Goal: Task Accomplishment & Management: Manage account settings

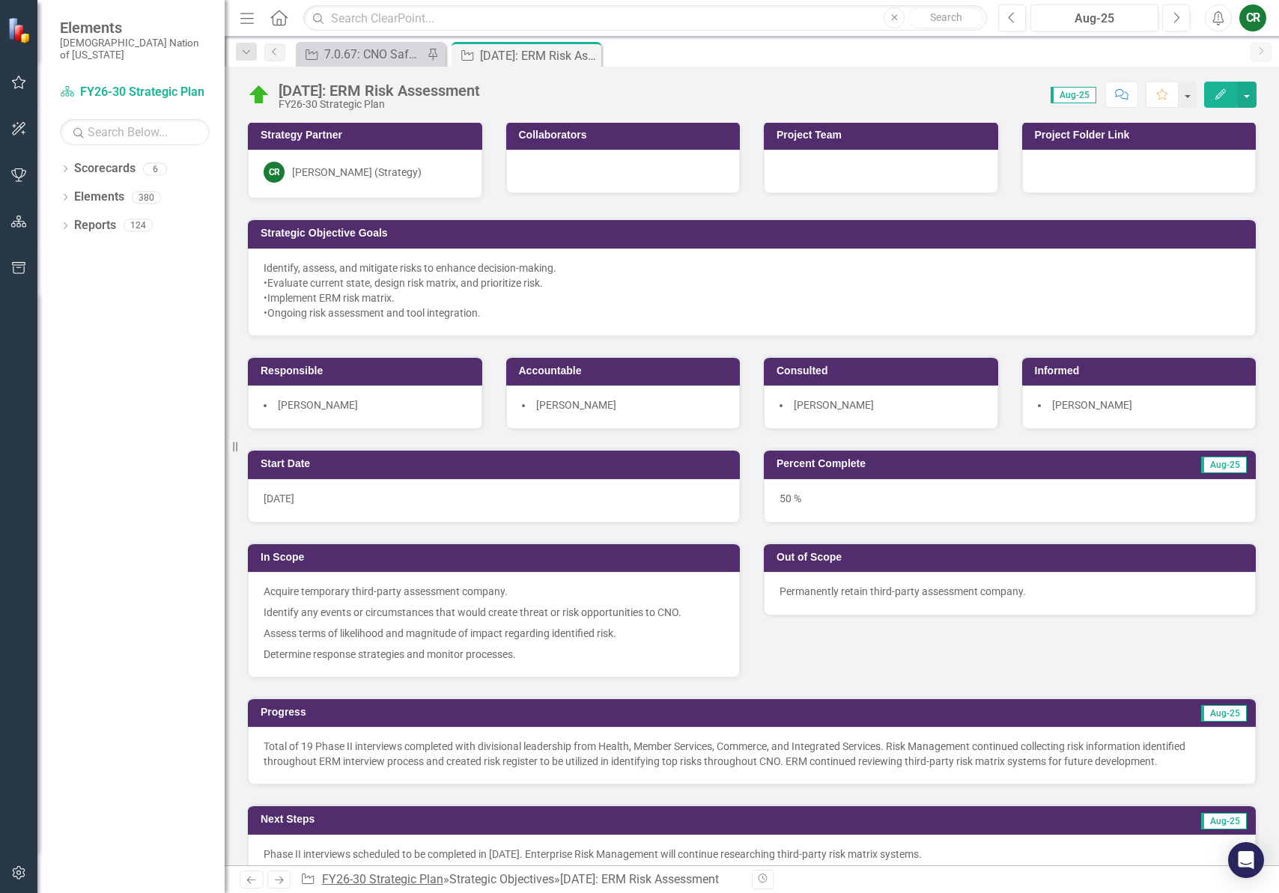
scroll to position [6, 0]
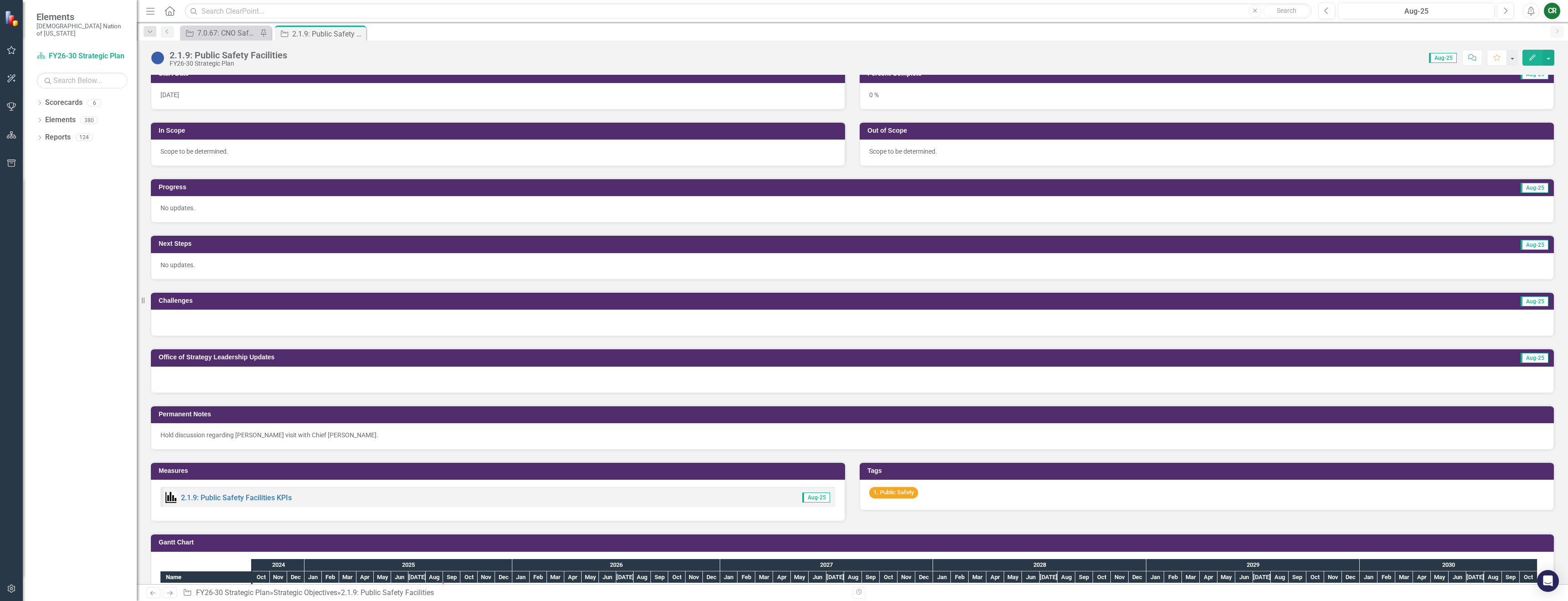
scroll to position [473, 0]
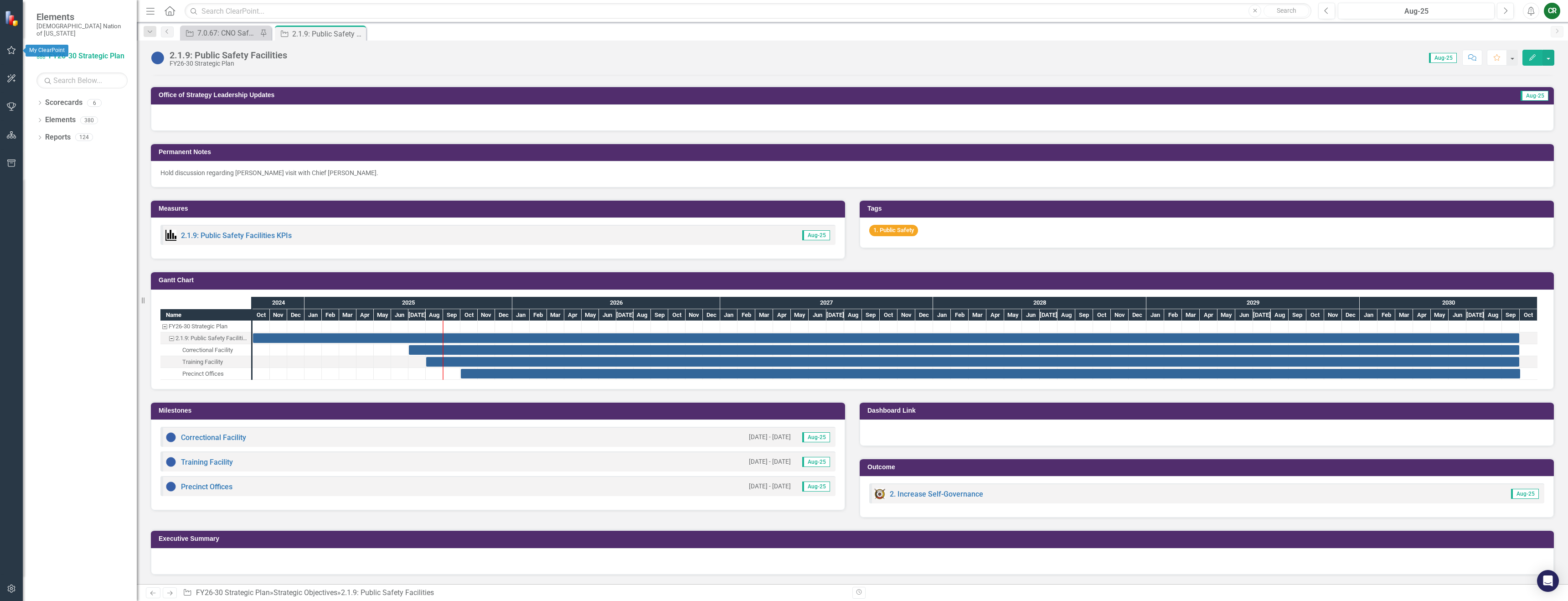
click at [11, 49] on icon "button" at bounding box center [12, 50] width 10 height 7
click at [57, 120] on link "My Favorites" at bounding box center [82, 125] width 91 height 10
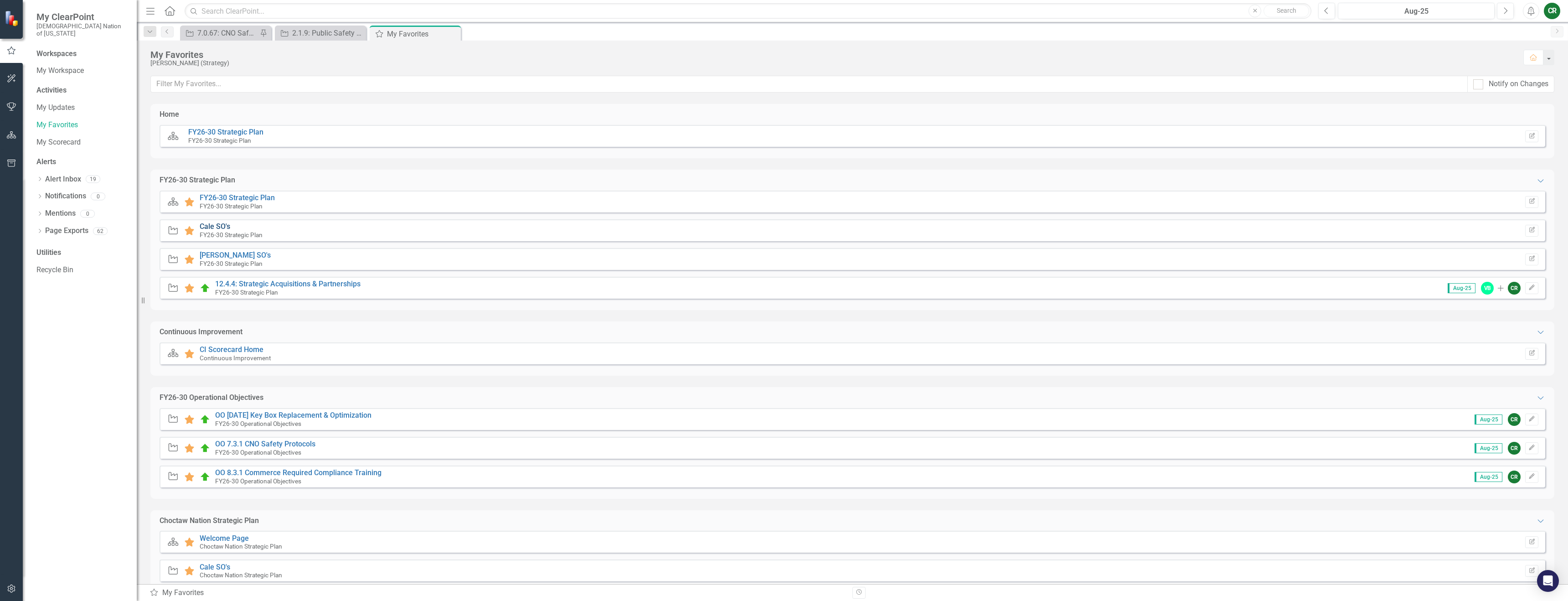
click at [209, 225] on link "Cale SO's" at bounding box center [215, 227] width 30 height 9
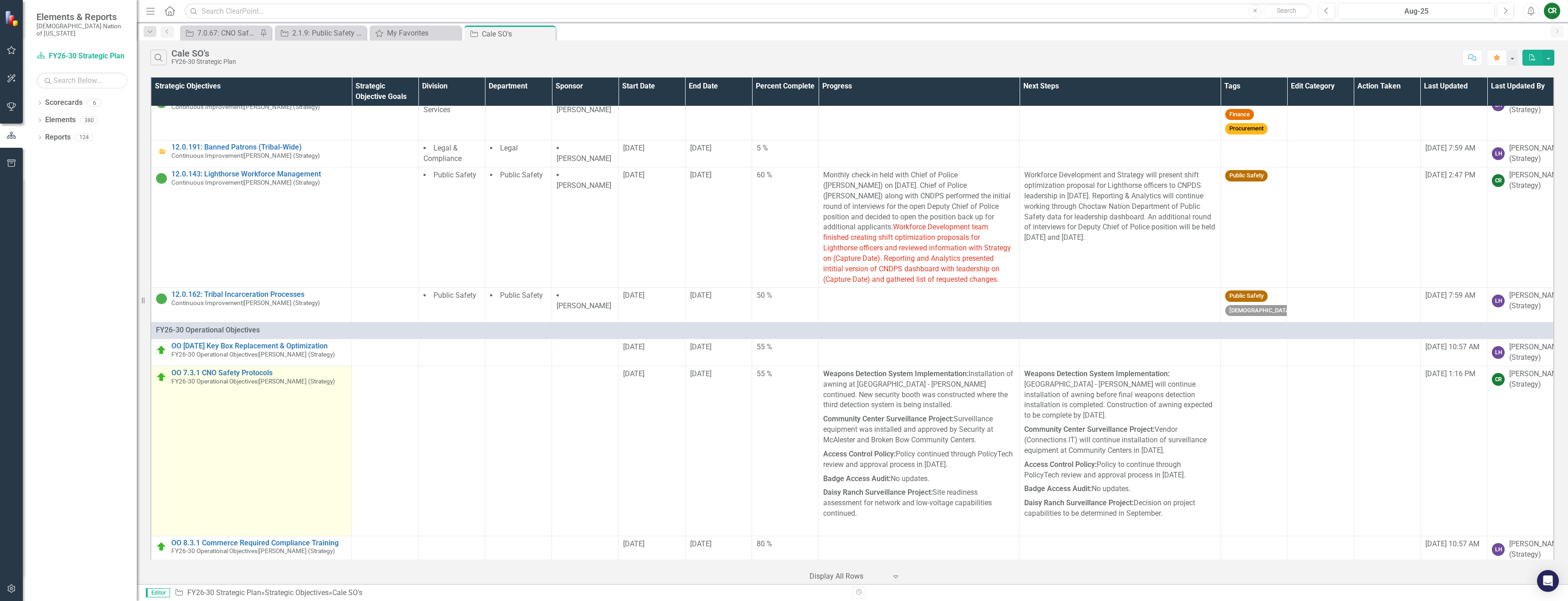
scroll to position [5186, 0]
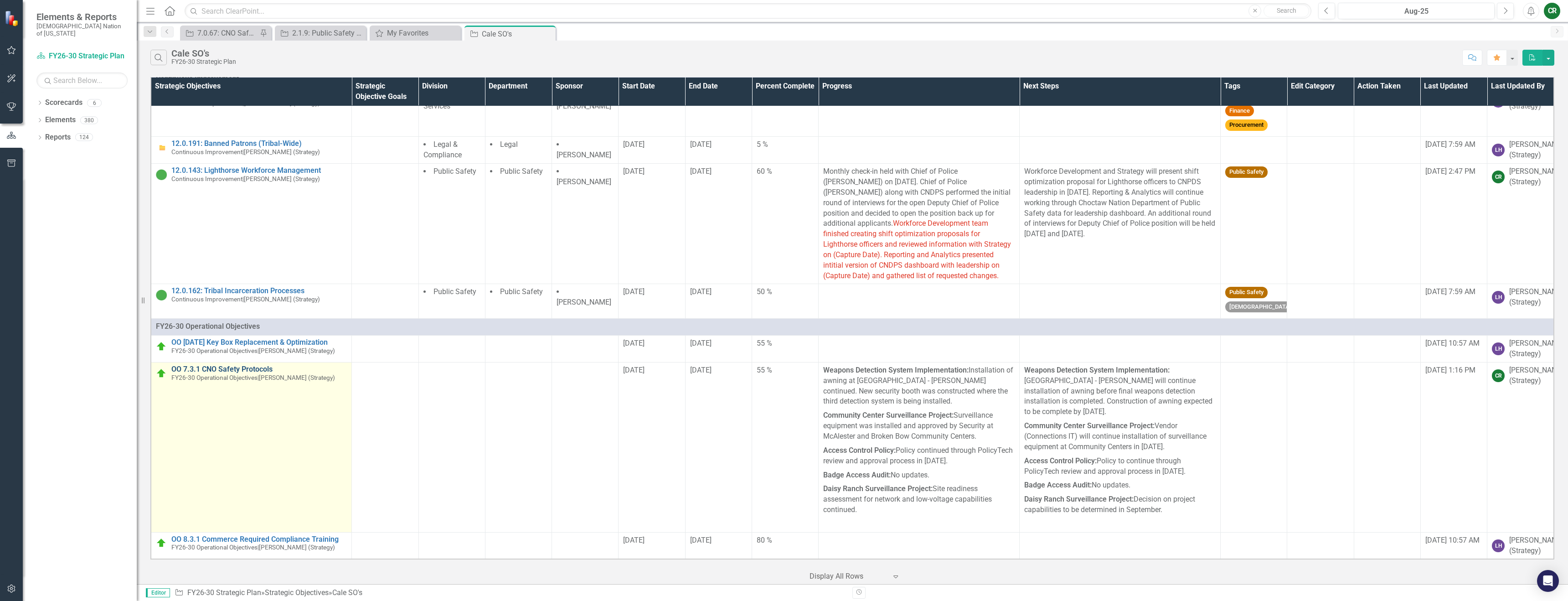
click at [270, 365] on link "OO 7.3.1 CNO Safety Protocols" at bounding box center [259, 369] width 175 height 8
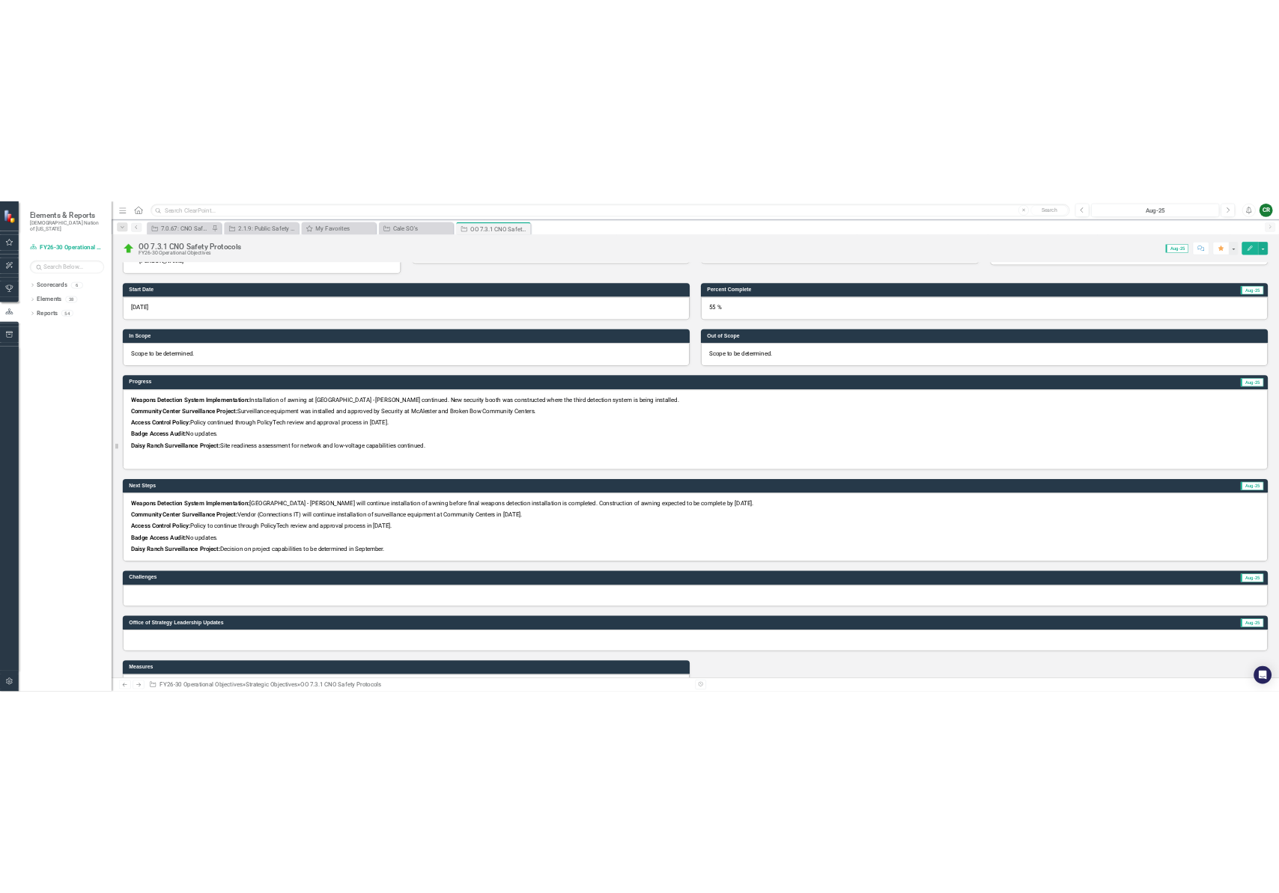
scroll to position [266, 0]
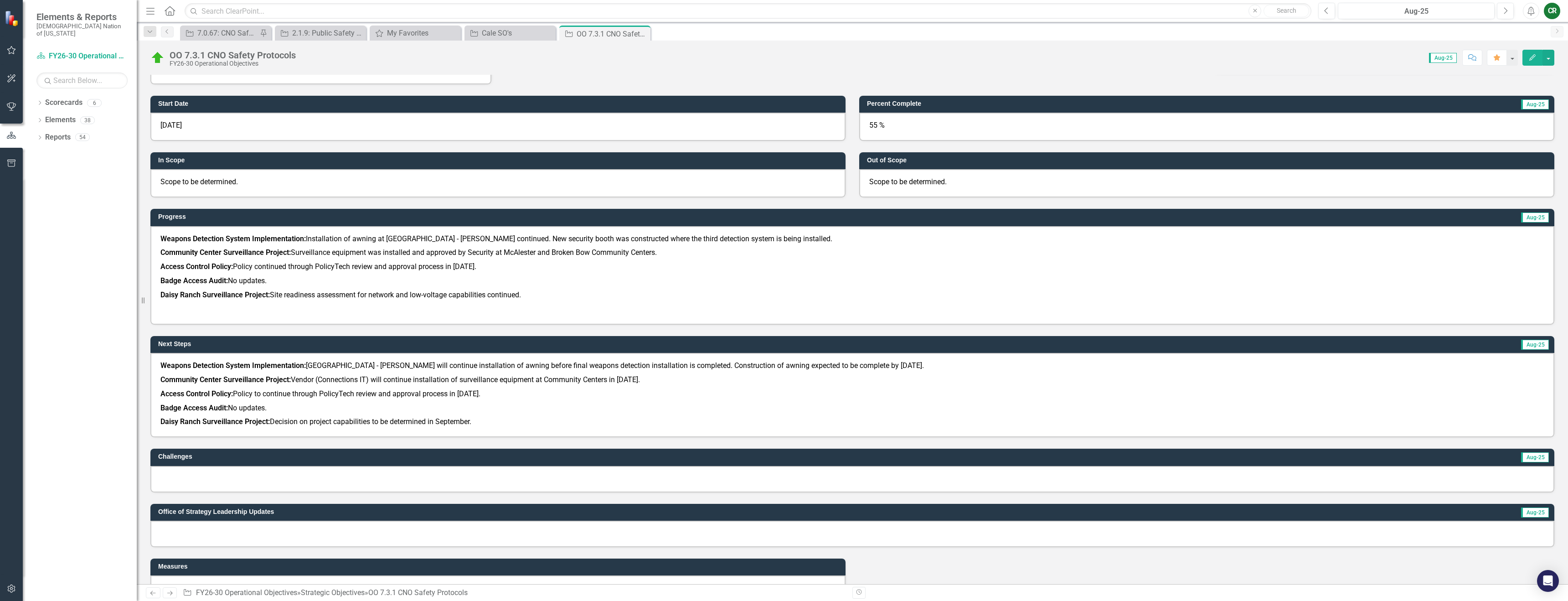
click at [516, 395] on p "Access Control Policy: Policy to continue through PolicyTech review and approva…" at bounding box center [852, 394] width 1384 height 14
click at [944, 365] on p "Weapons Detection System Implementation: Choctaw Casino & Resort - Durant will …" at bounding box center [852, 367] width 1384 height 12
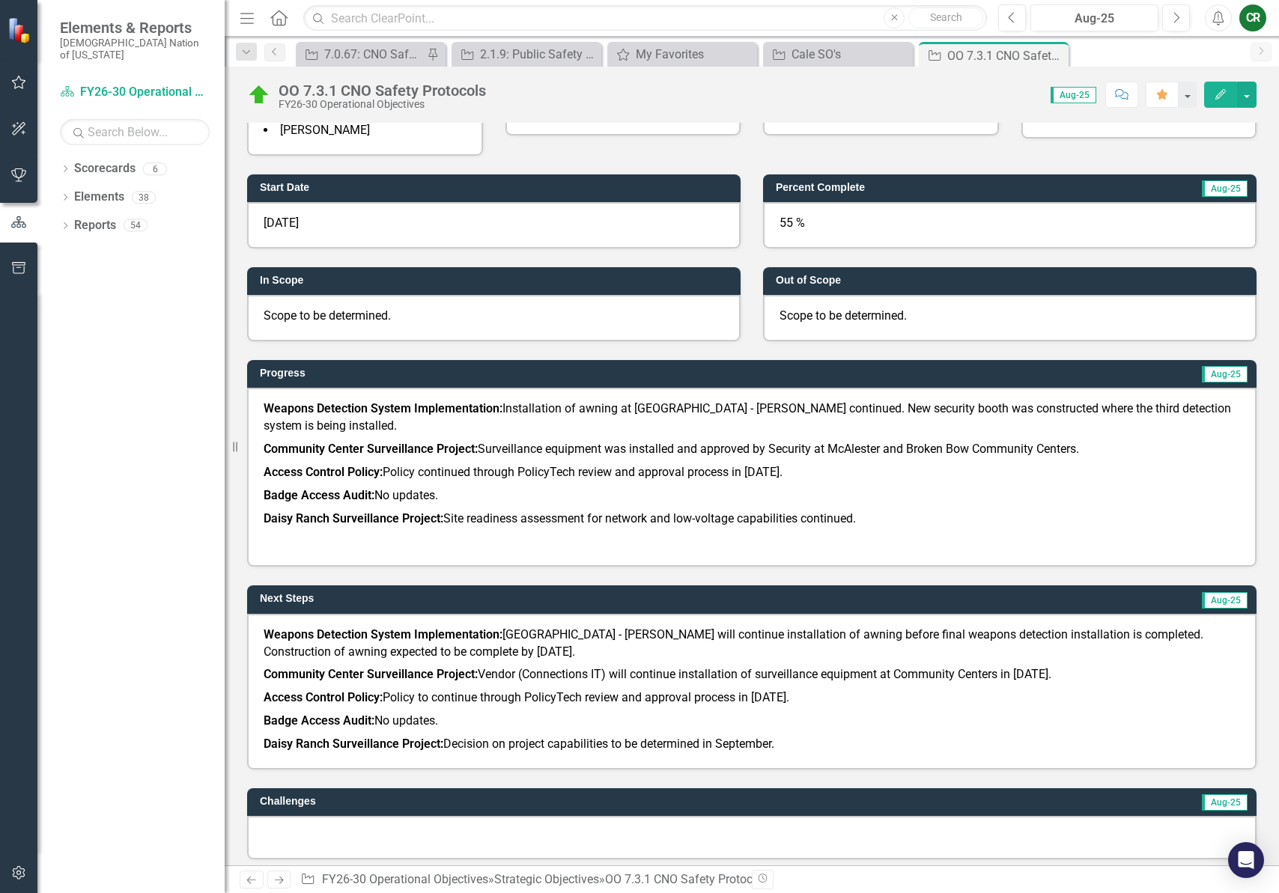
scroll to position [283, 0]
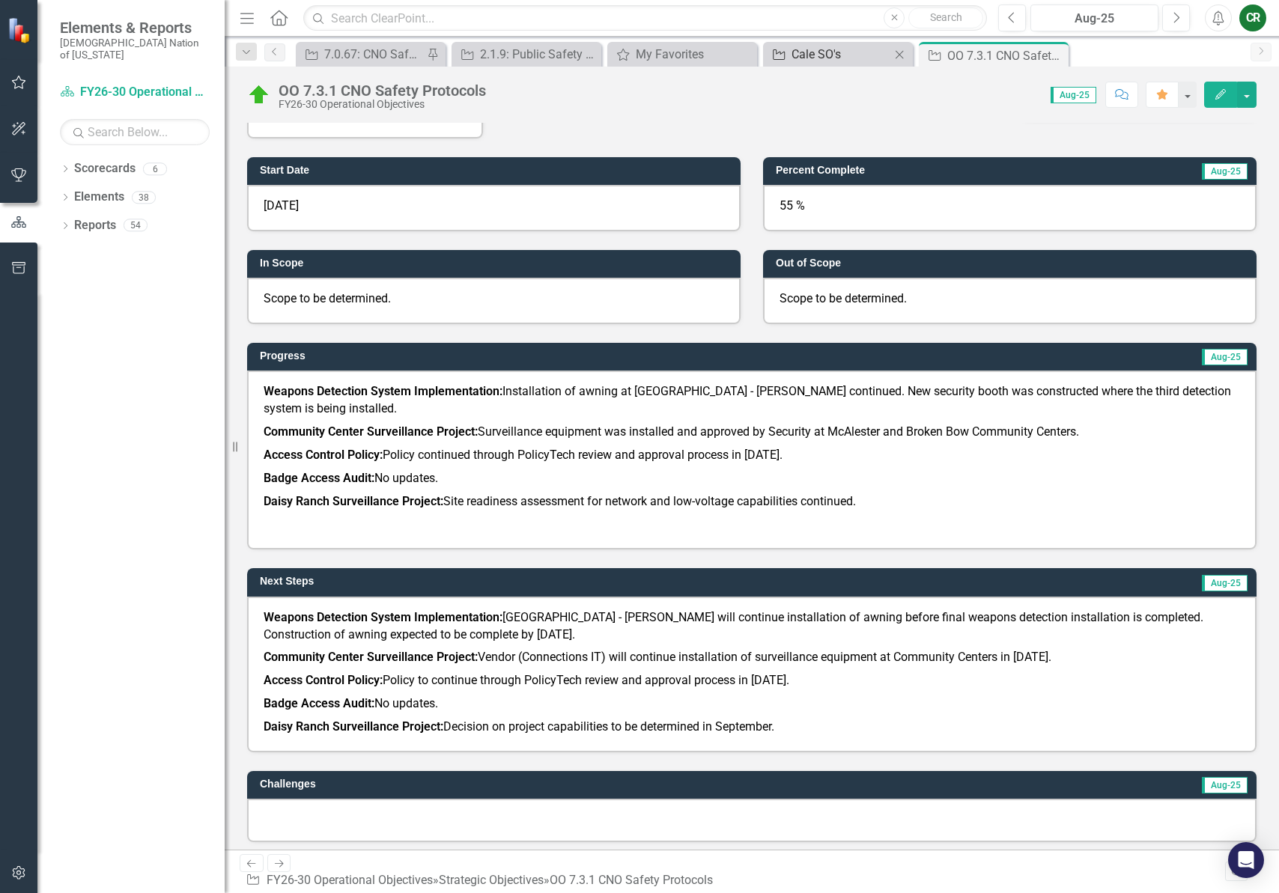
click at [792, 62] on div "Cale SO's" at bounding box center [841, 54] width 99 height 19
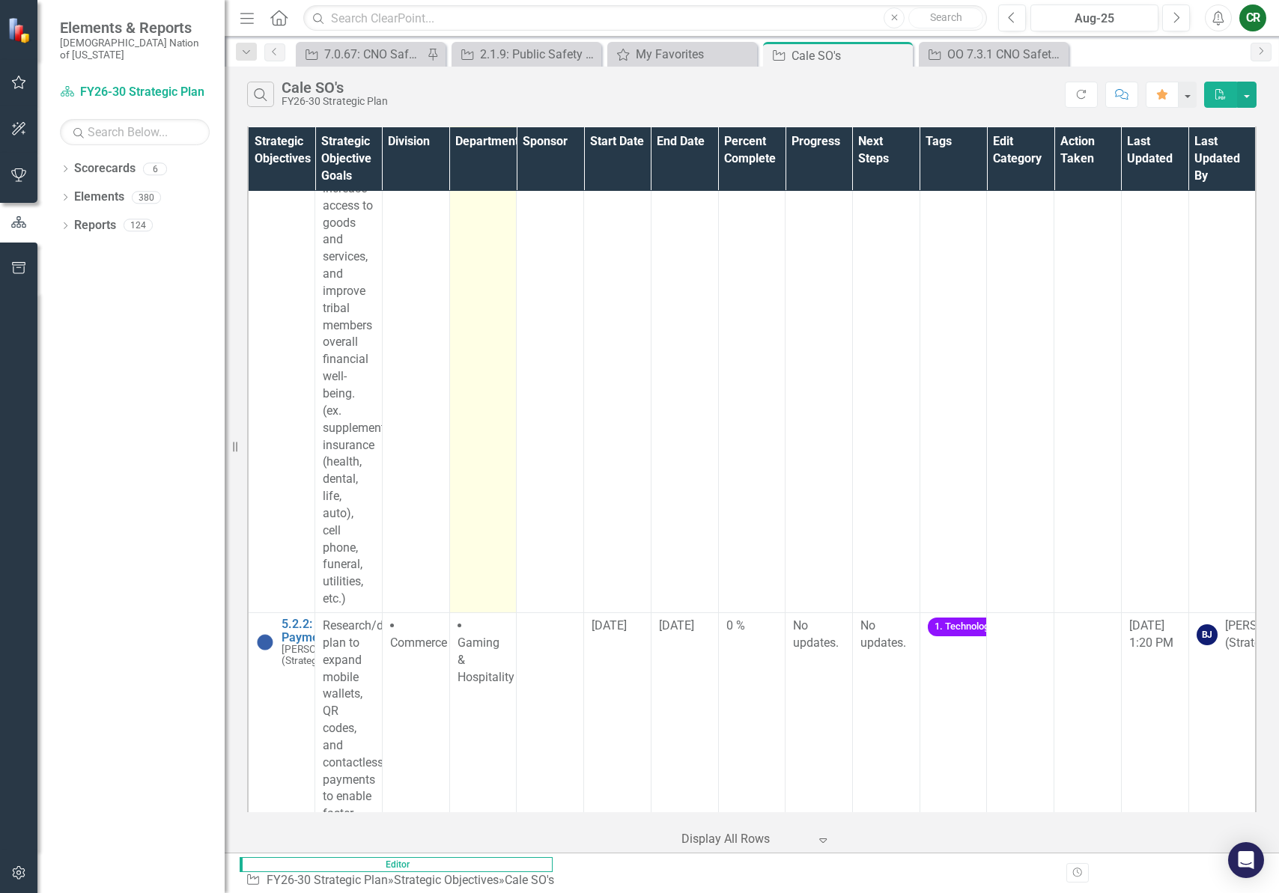
scroll to position [14758, 0]
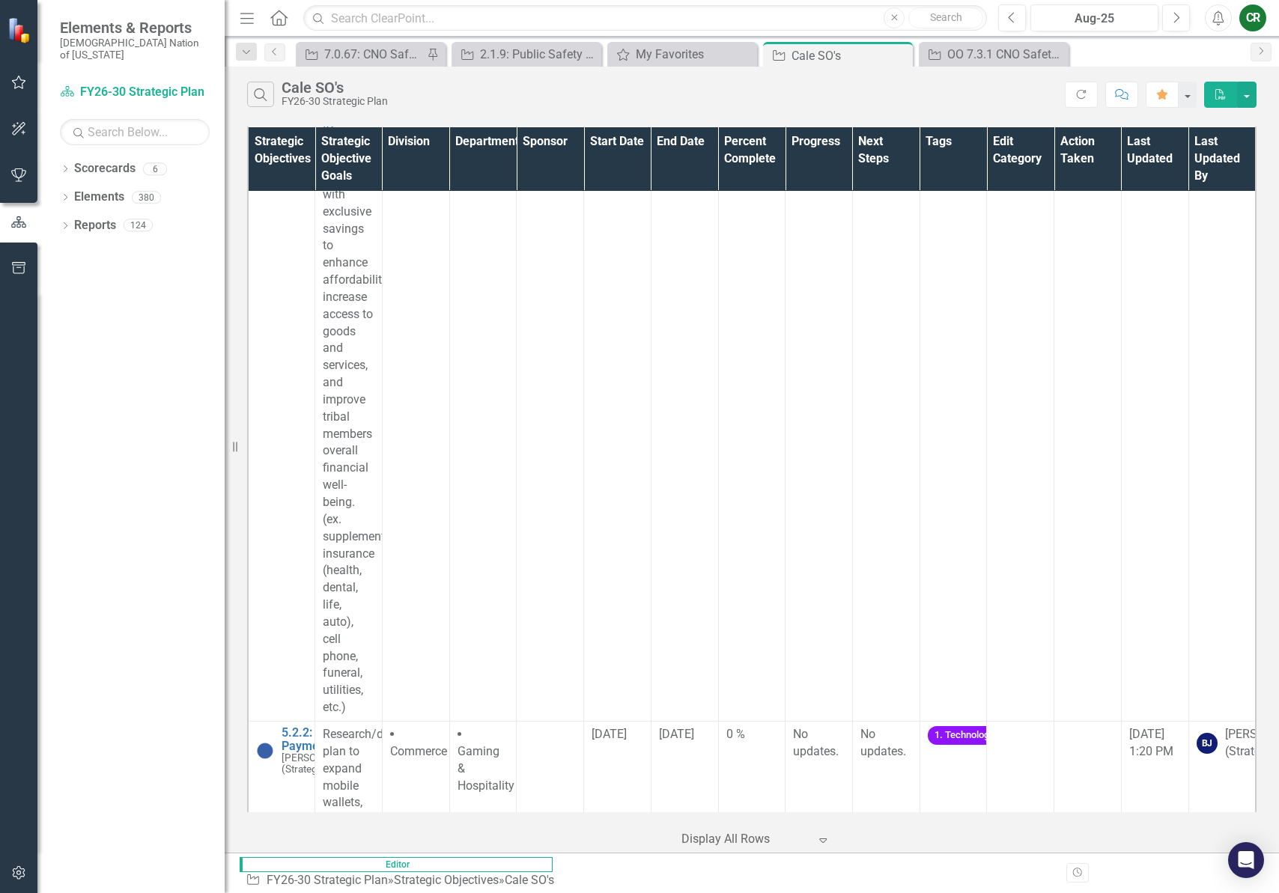
click at [0, 0] on link "Link Open Element" at bounding box center [0, 0] width 0 height 0
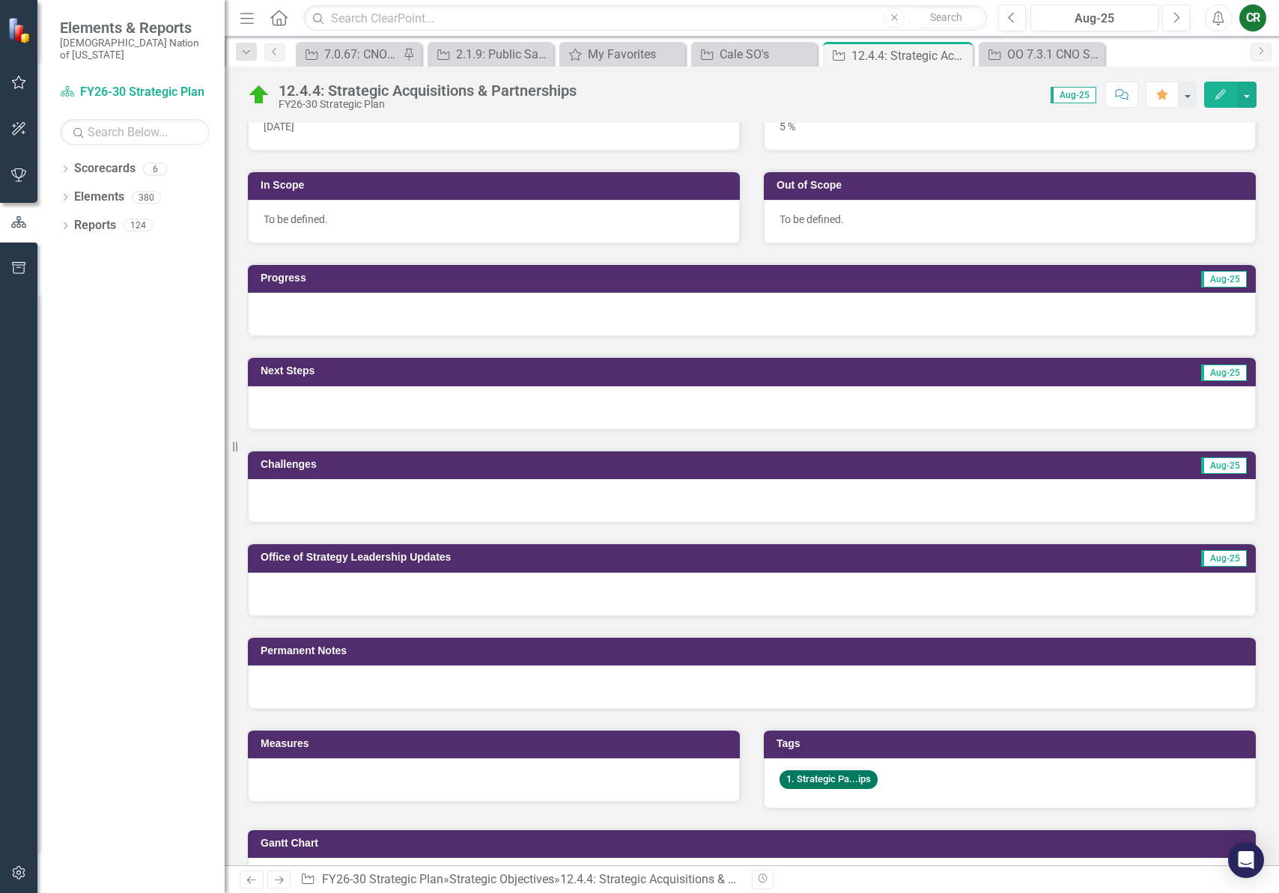
scroll to position [426, 0]
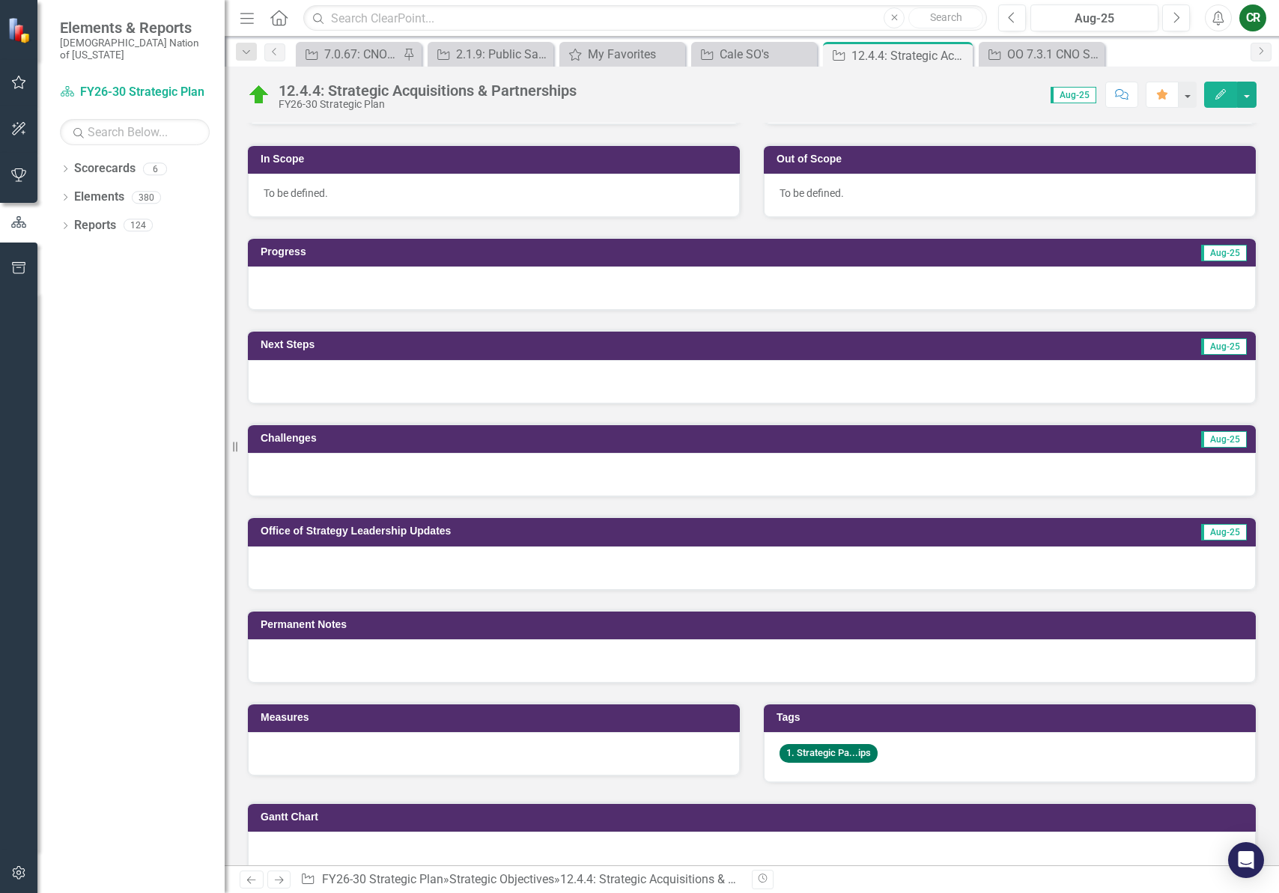
click at [383, 276] on div at bounding box center [752, 288] width 1008 height 43
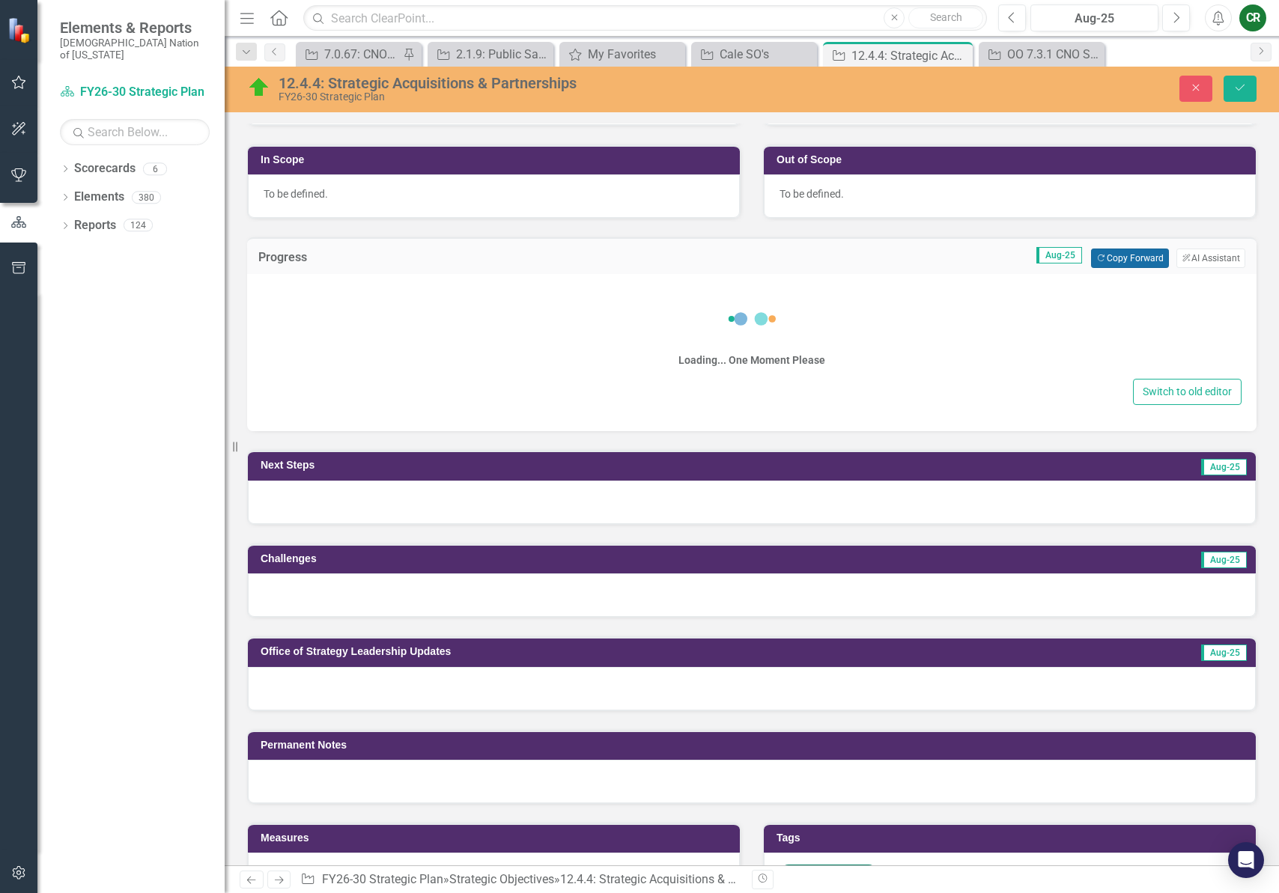
click at [1101, 263] on button "Copy Forward Copy Forward" at bounding box center [1129, 258] width 77 height 19
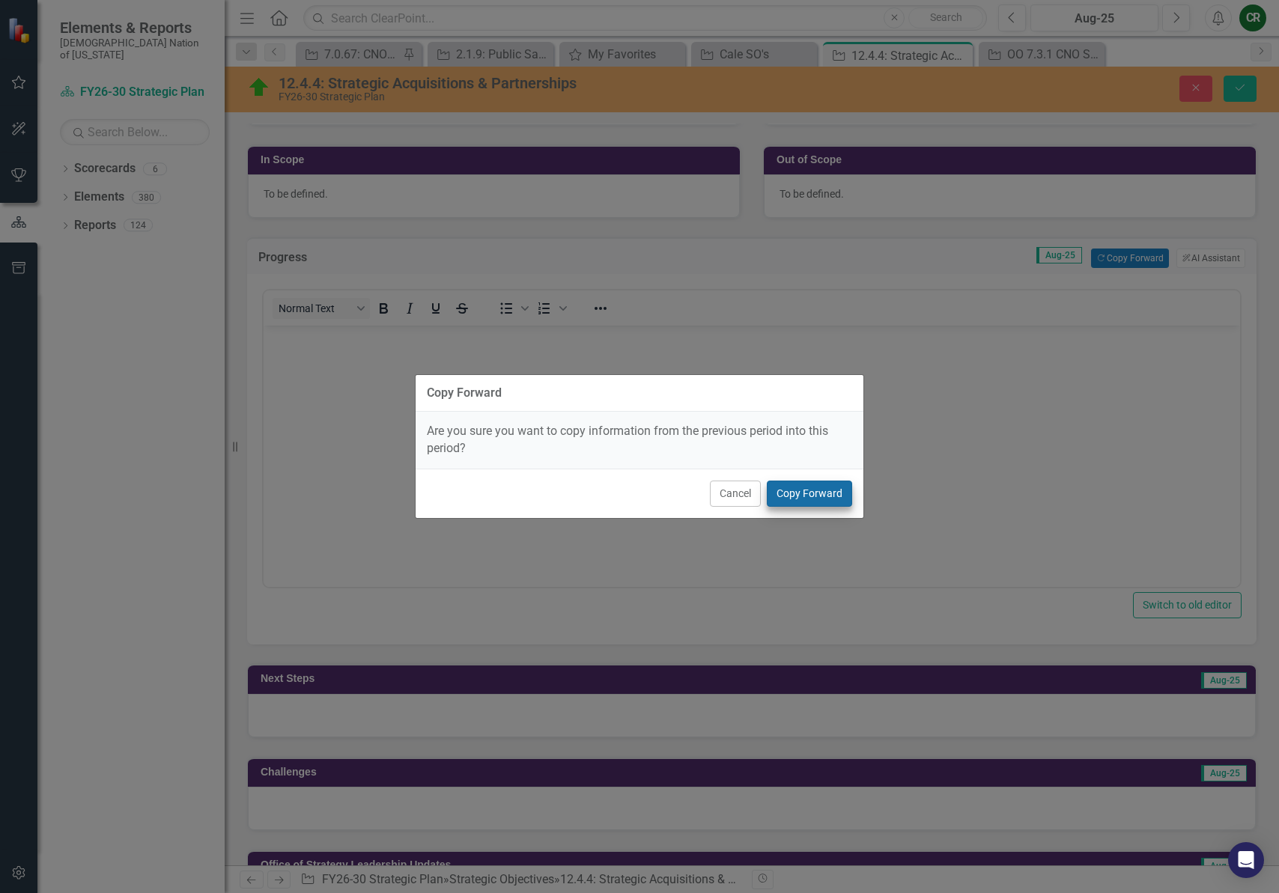
scroll to position [0, 0]
click at [842, 493] on button "Copy Forward" at bounding box center [809, 494] width 85 height 26
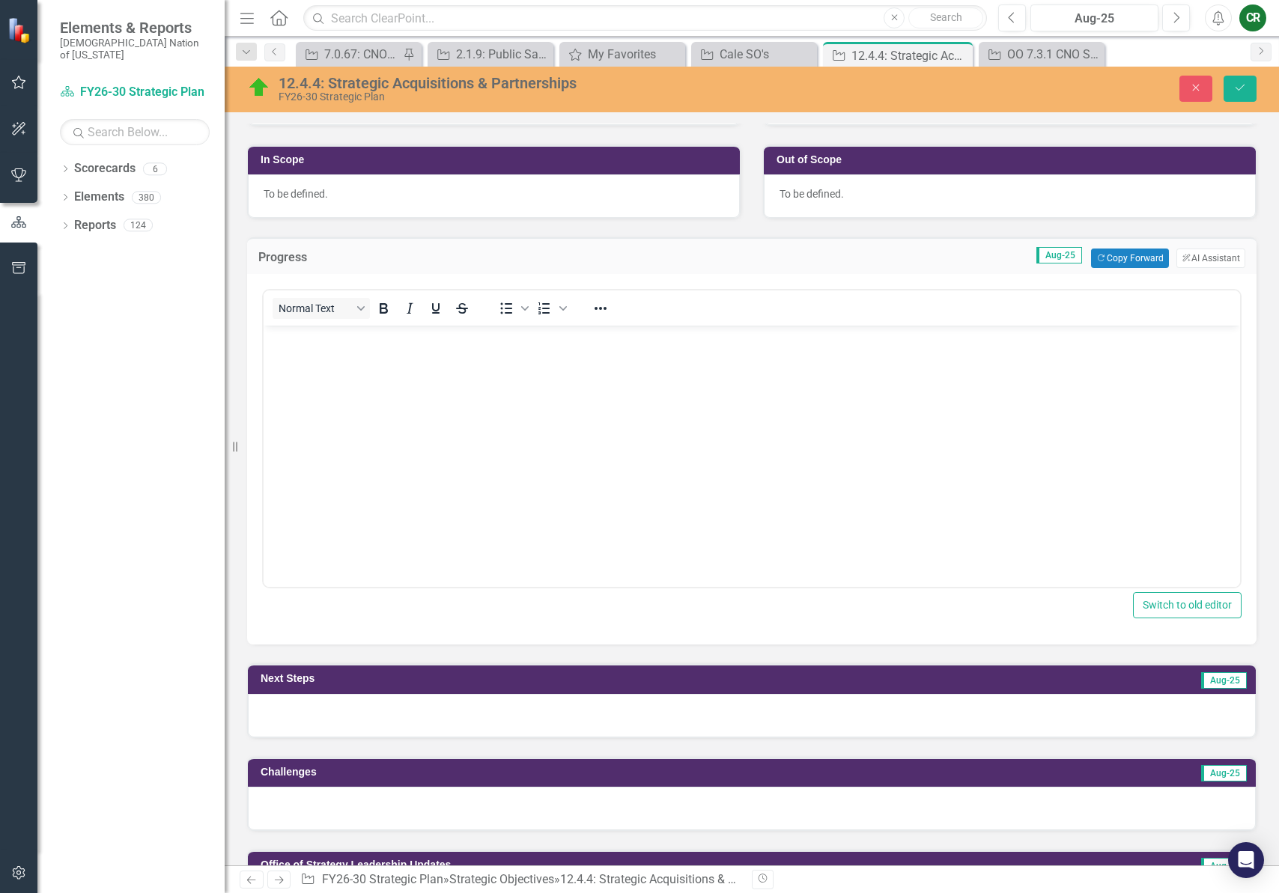
click at [794, 491] on body "Rich Text Area. Press ALT-0 for help." at bounding box center [752, 438] width 976 height 225
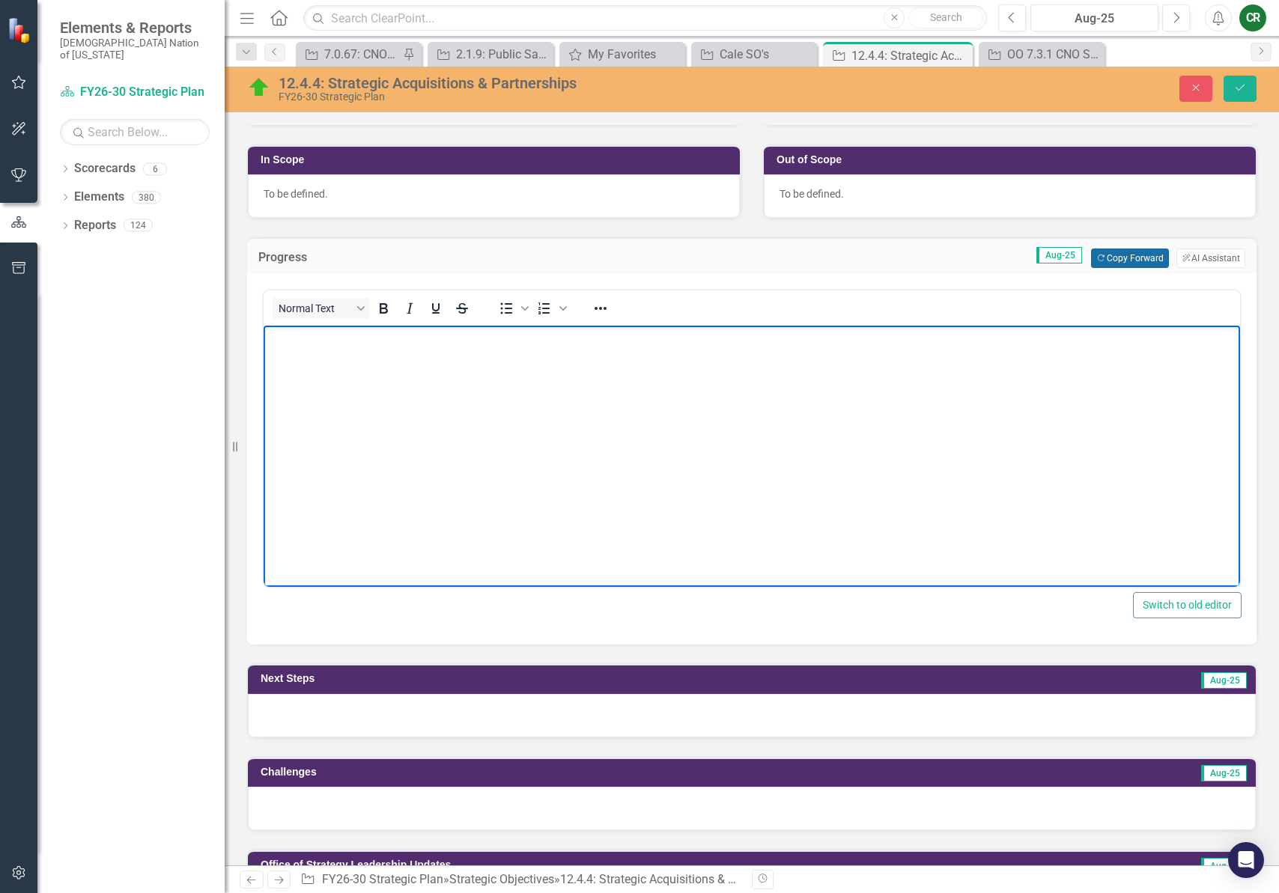
click at [1115, 257] on button "Copy Forward Copy Forward" at bounding box center [1129, 258] width 77 height 19
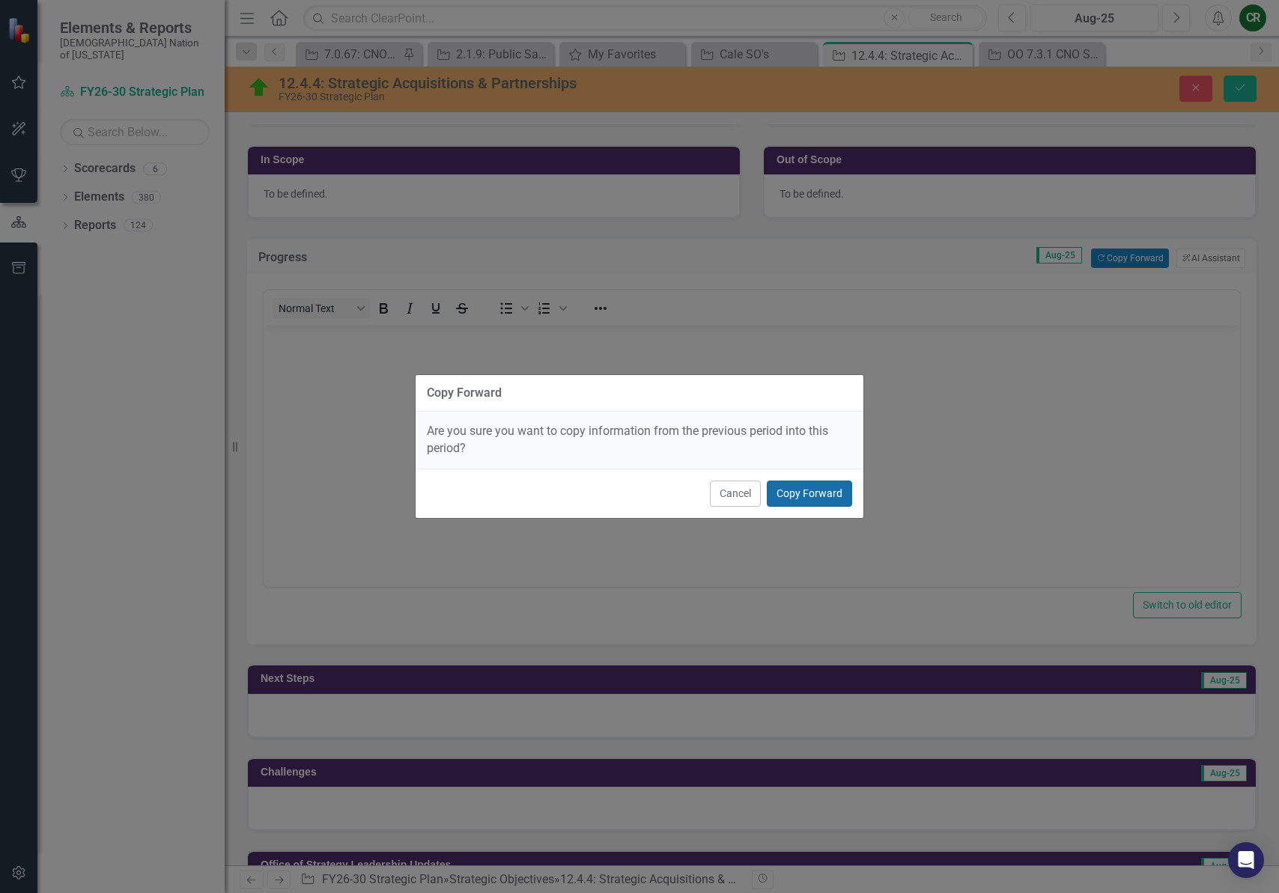
click at [828, 495] on button "Copy Forward" at bounding box center [809, 494] width 85 height 26
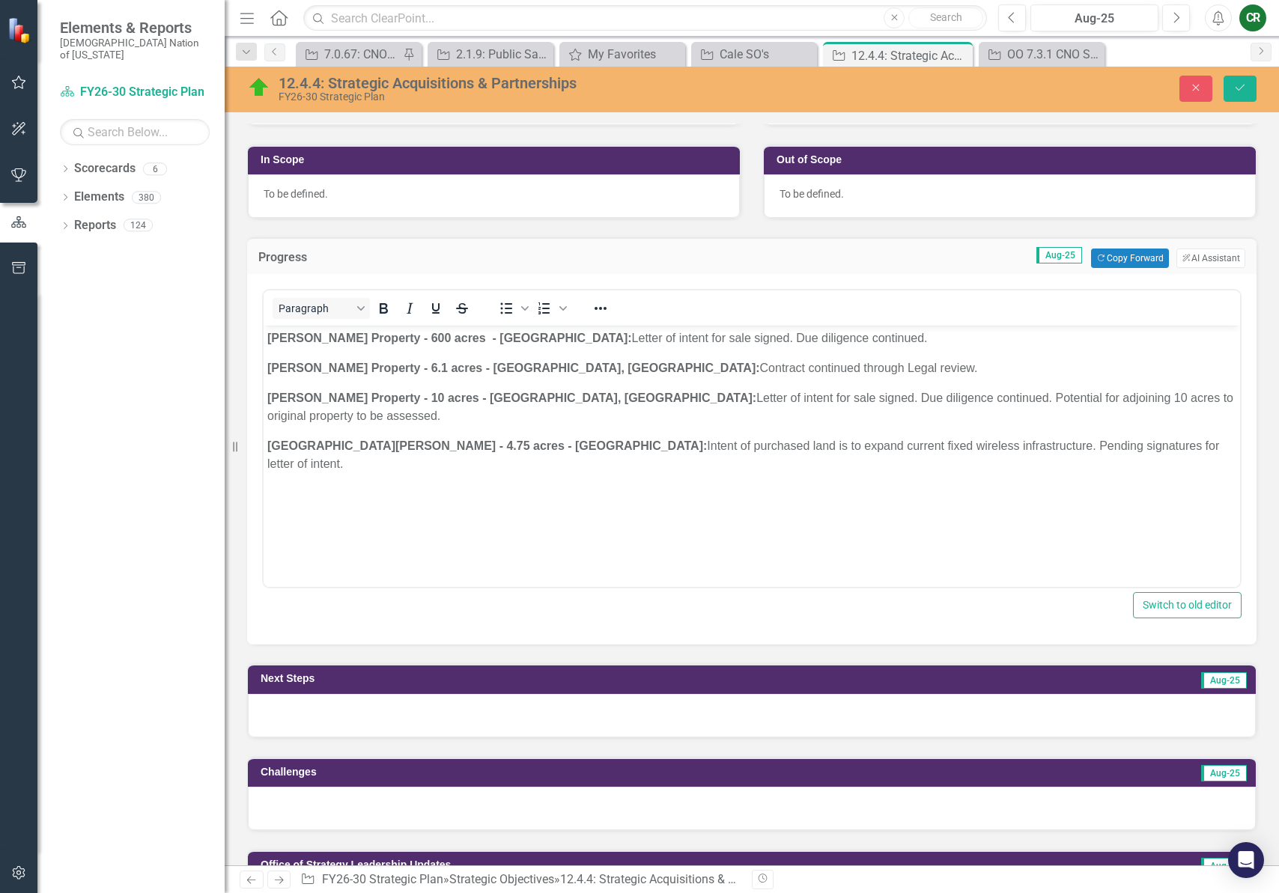
click at [658, 712] on div at bounding box center [752, 715] width 1008 height 43
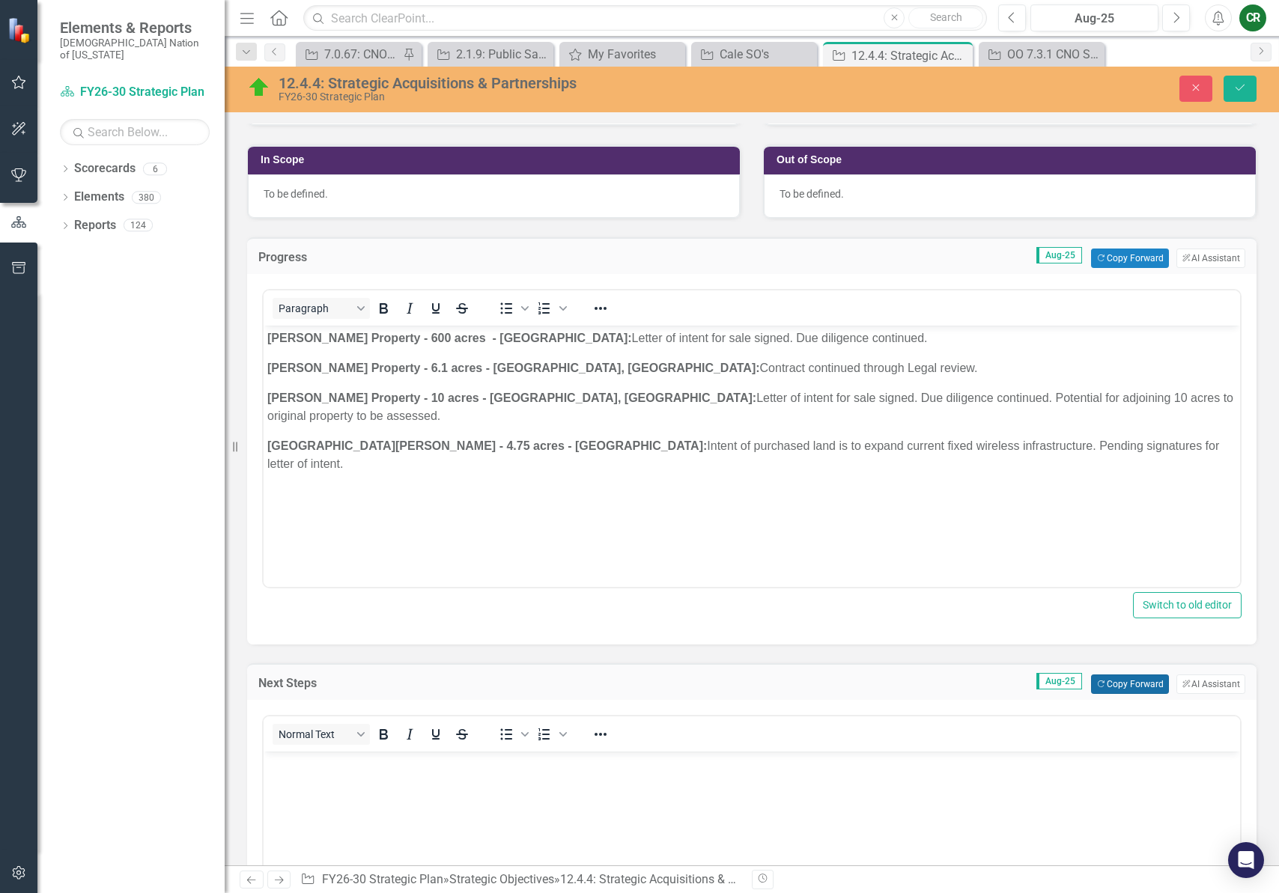
click at [1136, 682] on button "Copy Forward Copy Forward" at bounding box center [1129, 684] width 77 height 19
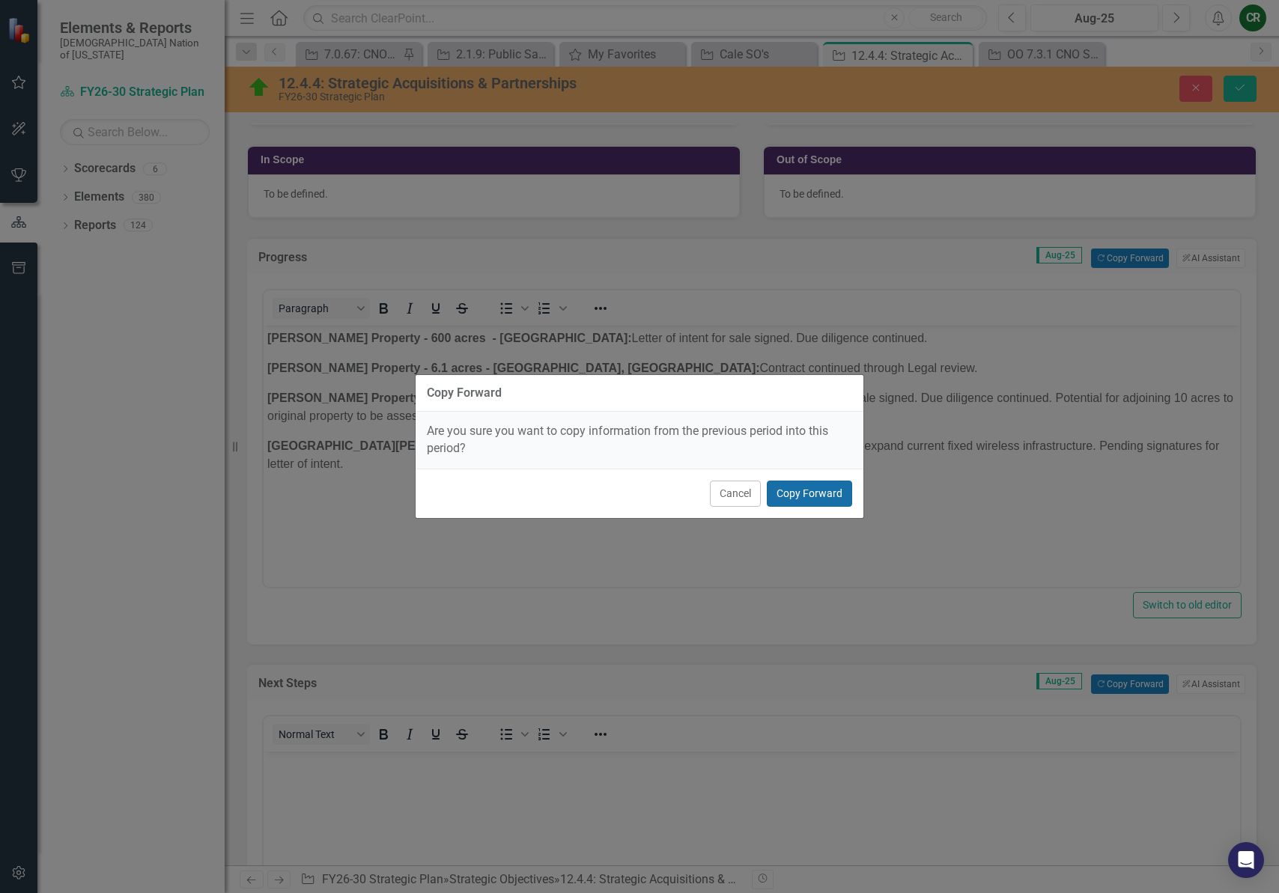
click at [827, 492] on button "Copy Forward" at bounding box center [809, 494] width 85 height 26
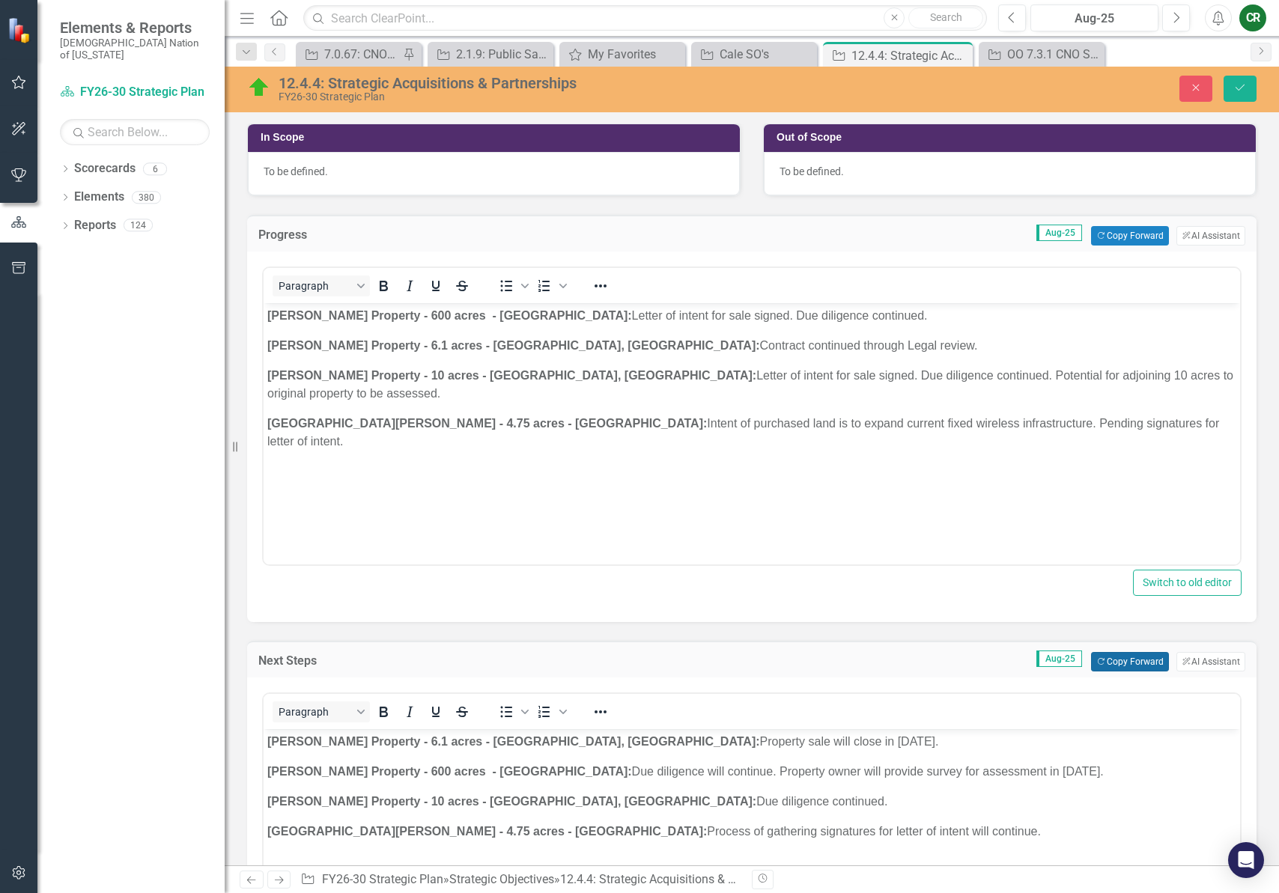
scroll to position [431, 0]
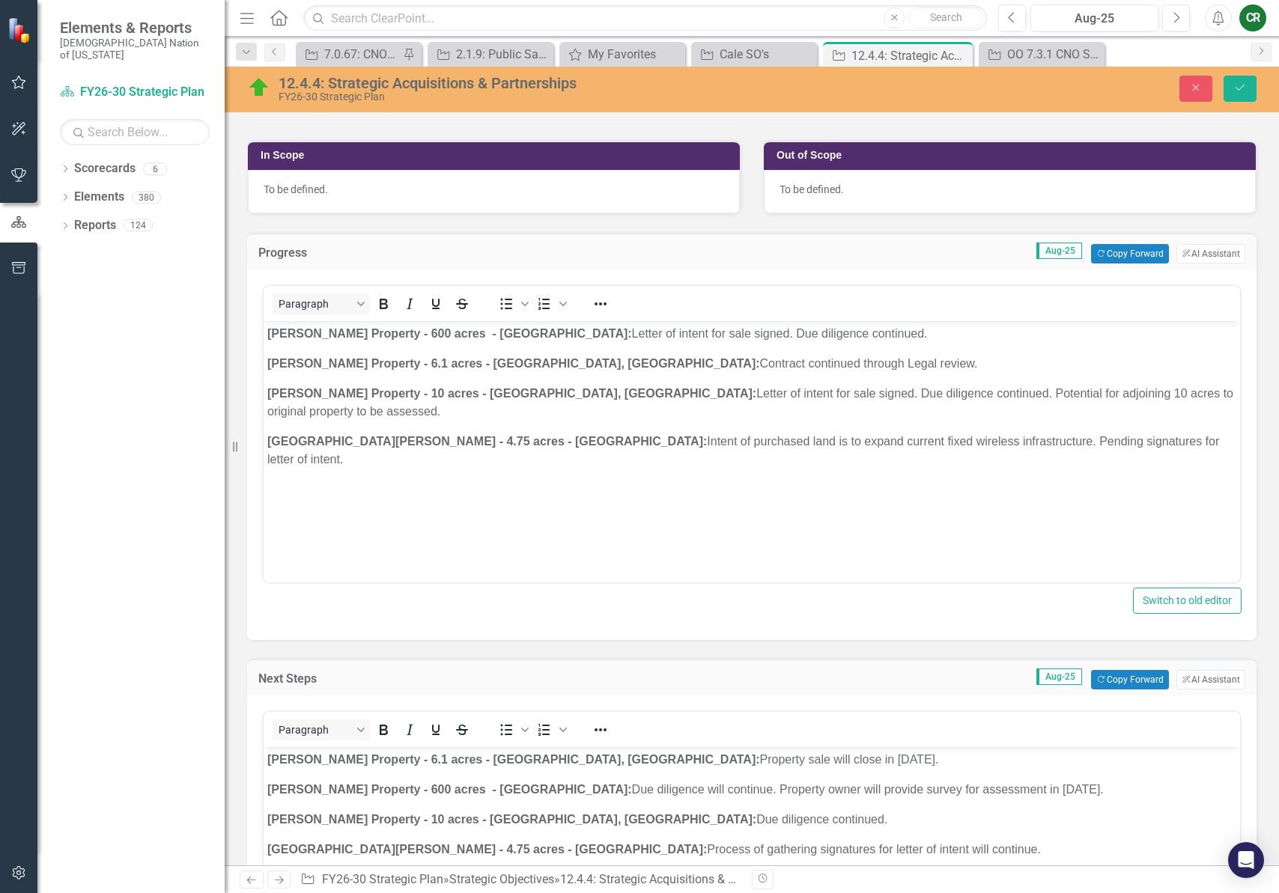
click at [886, 336] on p "[PERSON_NAME] Property - 600 acres - [GEOGRAPHIC_DATA]: Letter of intent for sa…" at bounding box center [751, 334] width 969 height 18
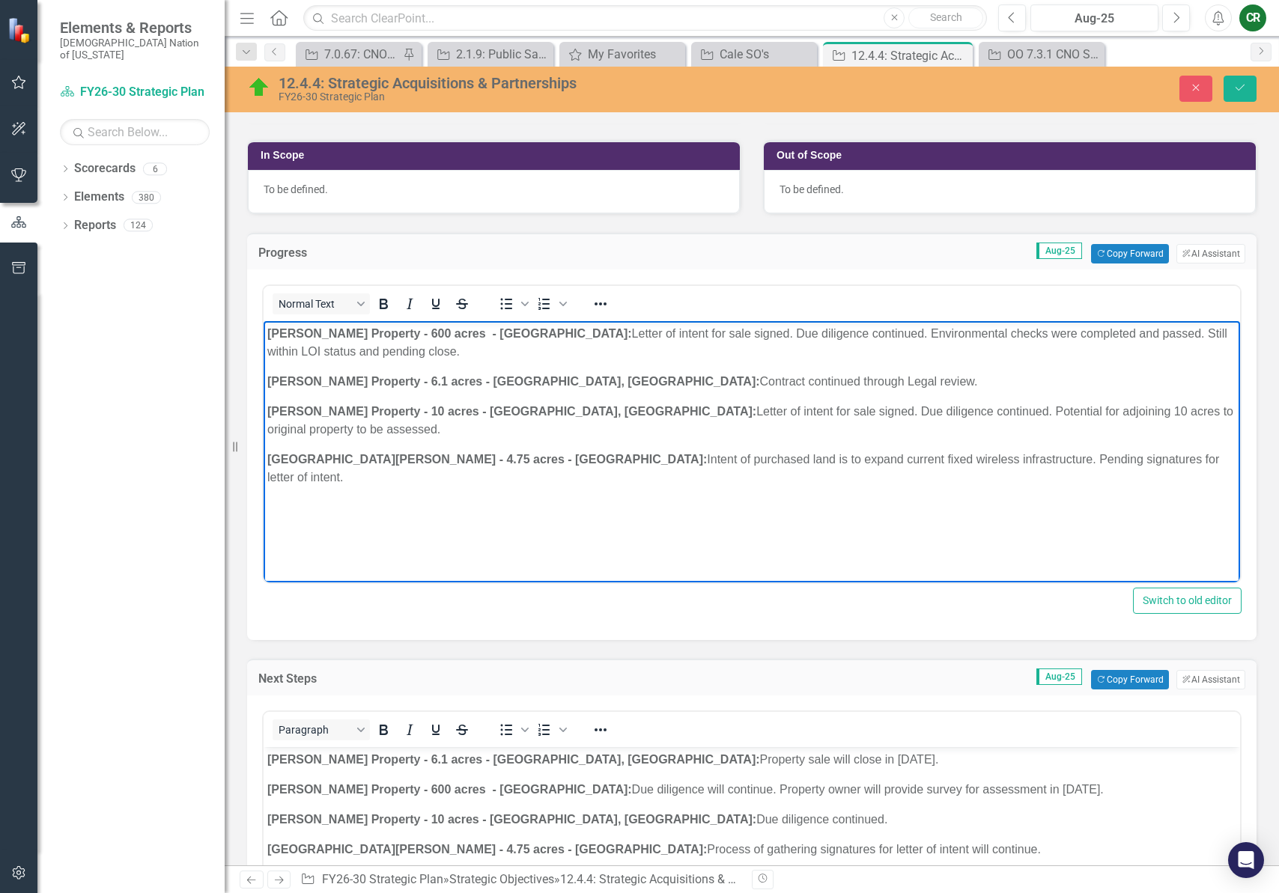
click at [1184, 419] on p "[PERSON_NAME] Property - 10 acres - [GEOGRAPHIC_DATA], Ok: Letter of intent for…" at bounding box center [751, 421] width 969 height 36
drag, startPoint x: 562, startPoint y: 431, endPoint x: 651, endPoint y: 425, distance: 90.1
click at [562, 431] on p "[PERSON_NAME] Property - 10 acres - [GEOGRAPHIC_DATA], Ok: Letter of intent for…" at bounding box center [751, 421] width 969 height 36
click at [1131, 455] on p "Lake [PERSON_NAME] - 4.75 acres - [GEOGRAPHIC_DATA]: Intent of purchased land i…" at bounding box center [751, 469] width 969 height 36
click at [1109, 460] on p "Lake [PERSON_NAME] - 4.75 acres - [GEOGRAPHIC_DATA]: Intent of purchased land i…" at bounding box center [751, 469] width 969 height 36
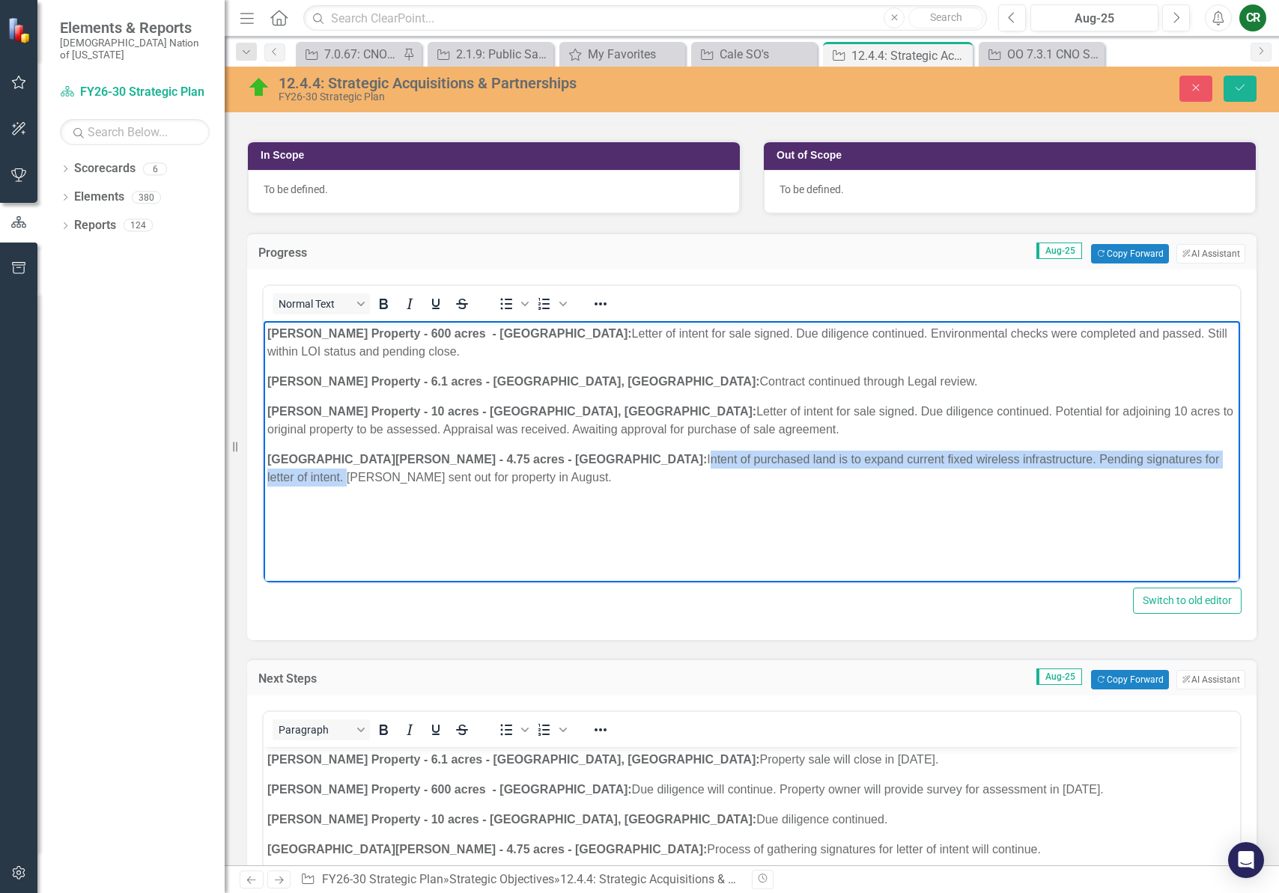
drag, startPoint x: 1102, startPoint y: 461, endPoint x: 508, endPoint y: 458, distance: 593.8
click at [508, 458] on p "Lake [PERSON_NAME] - 4.75 acres - [GEOGRAPHIC_DATA]: Intent of purchased land i…" at bounding box center [751, 469] width 969 height 36
click at [595, 300] on icon "Reveal or hide additional toolbar items" at bounding box center [601, 304] width 18 height 18
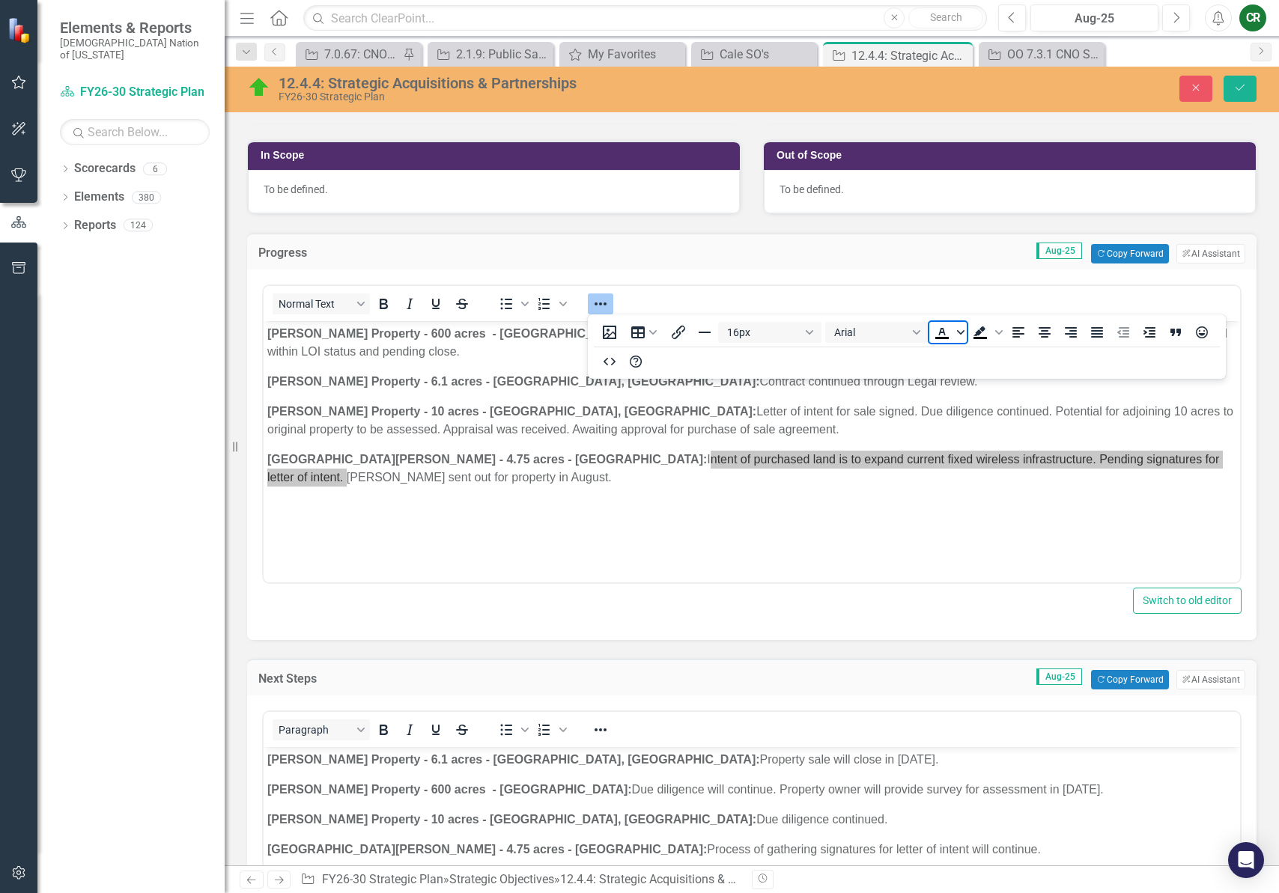
click at [963, 334] on icon "Text color Black" at bounding box center [960, 332] width 7 height 7
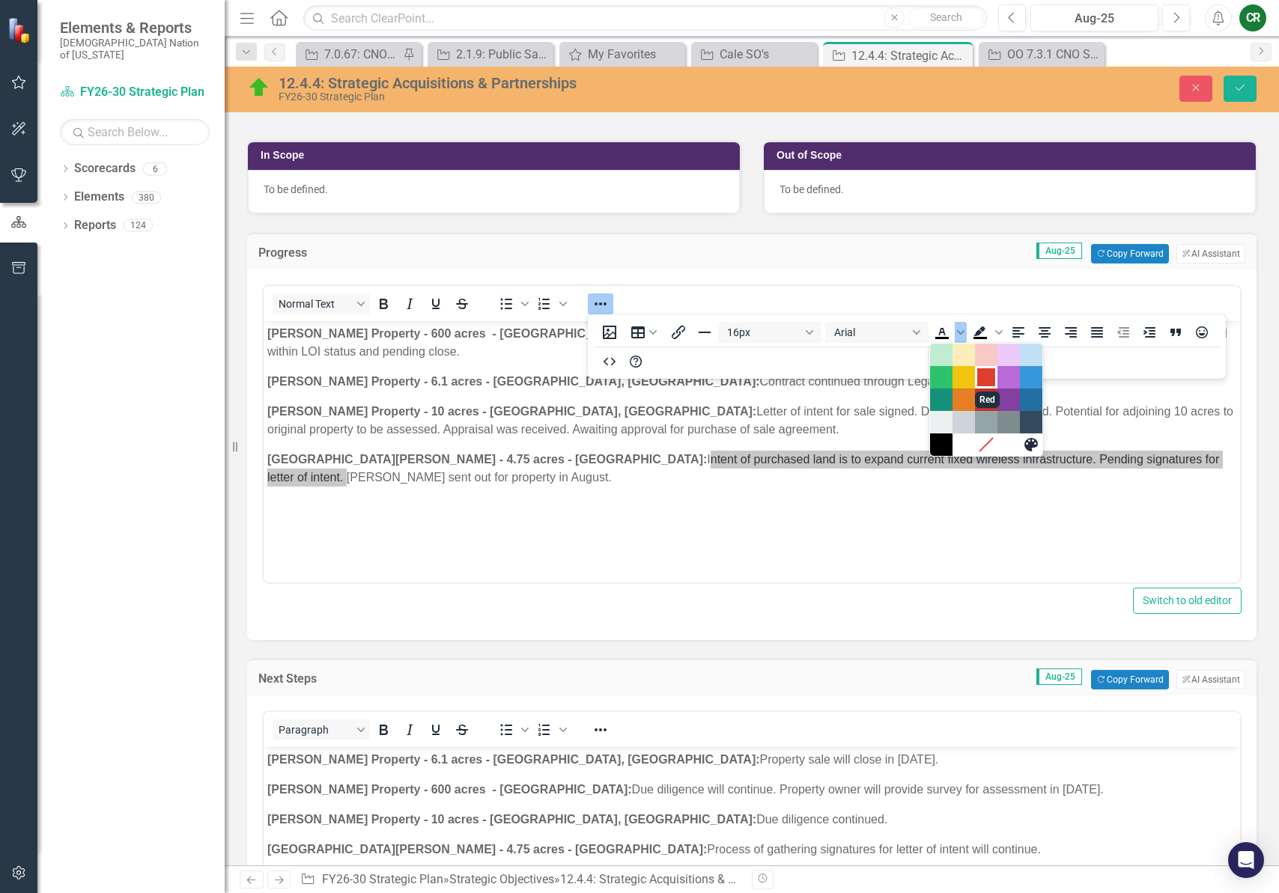
click at [984, 379] on div "Red" at bounding box center [986, 377] width 18 height 18
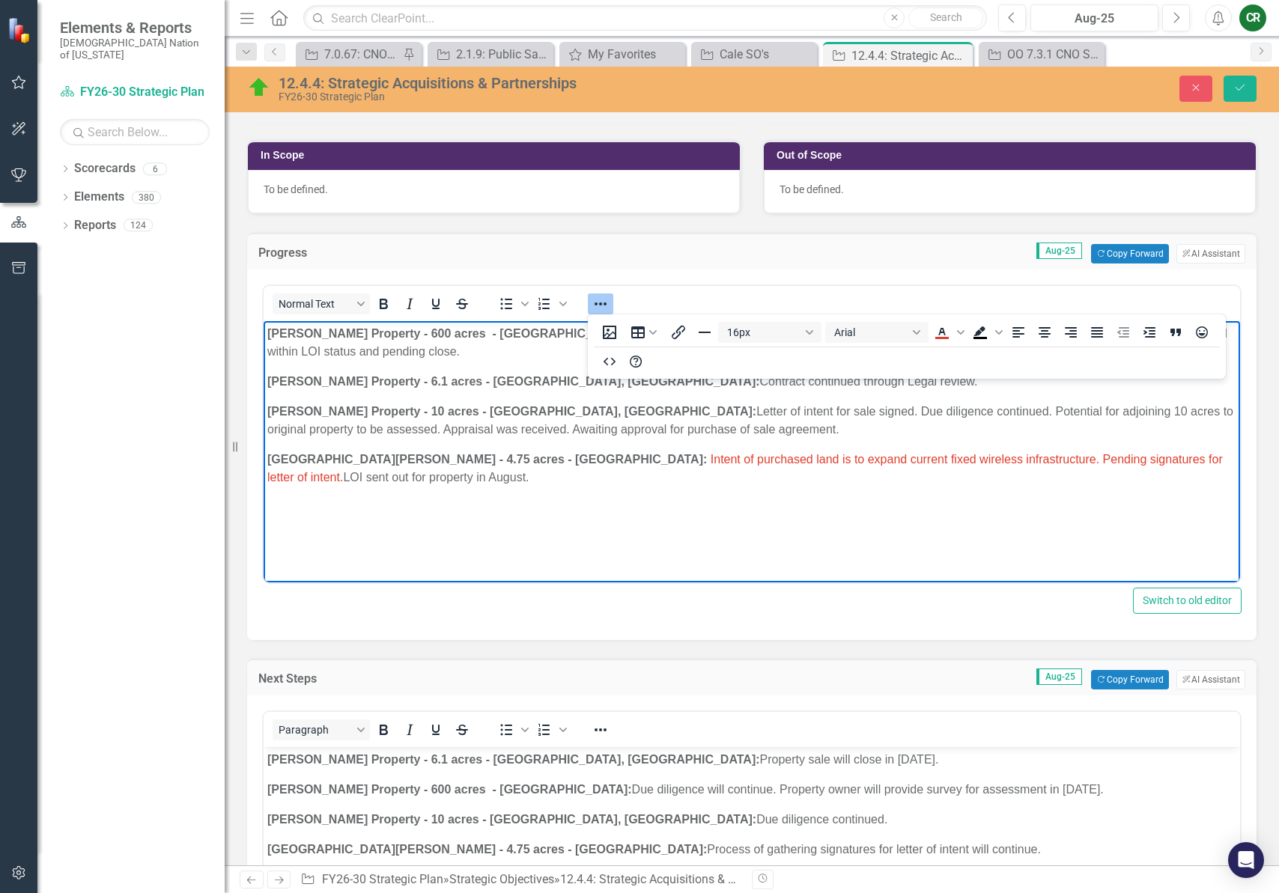
click at [610, 305] on button "Reveal or hide additional toolbar items" at bounding box center [600, 304] width 25 height 21
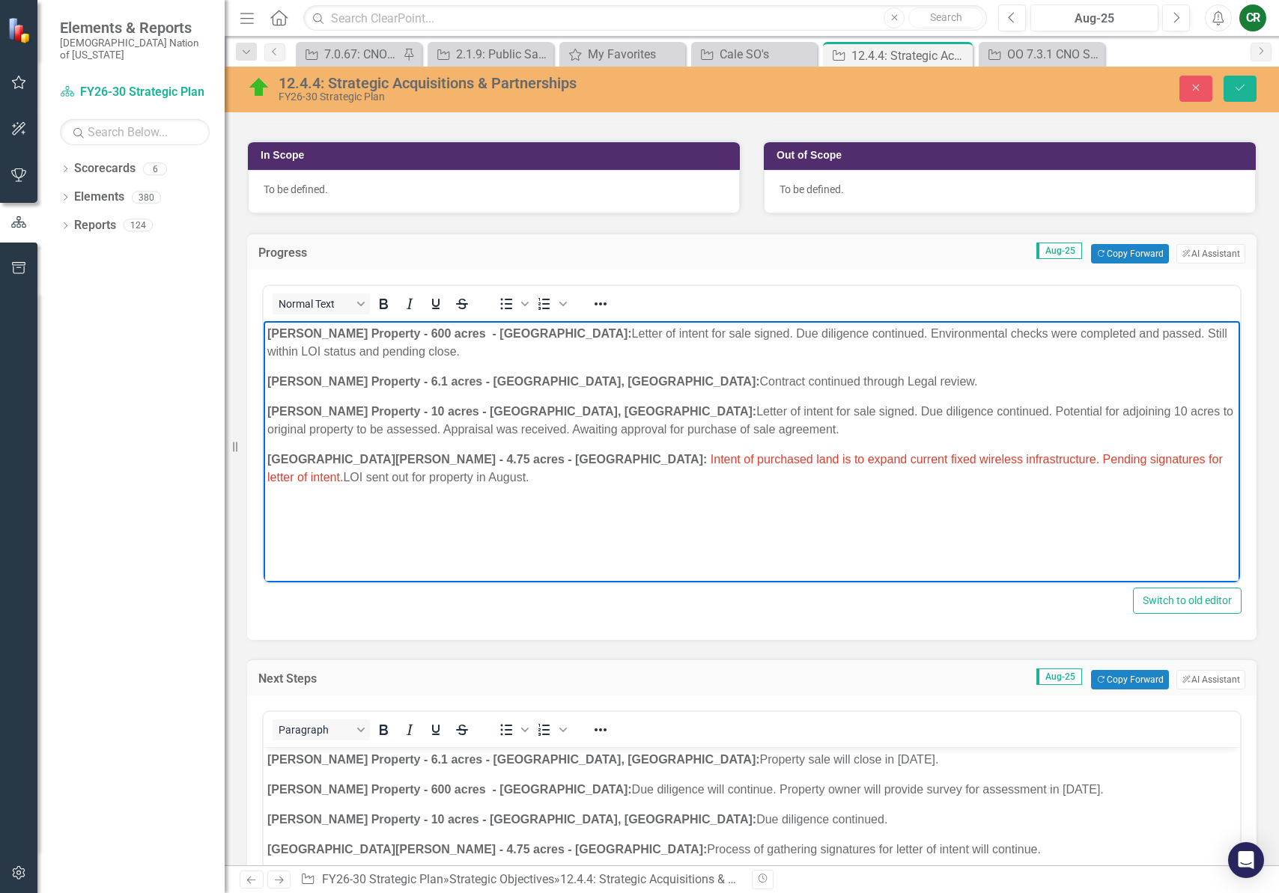
click at [437, 511] on body "[PERSON_NAME] Property - 600 acres - [GEOGRAPHIC_DATA]: Letter of intent for sa…" at bounding box center [752, 433] width 976 height 225
drag, startPoint x: 746, startPoint y: 434, endPoint x: 1149, endPoint y: 415, distance: 403.3
click at [1149, 415] on p "[PERSON_NAME] Property - 10 acres - [GEOGRAPHIC_DATA], Ok: Letter of intent for…" at bounding box center [751, 421] width 969 height 36
click at [603, 304] on icon "Reveal or hide additional toolbar items" at bounding box center [601, 304] width 18 height 18
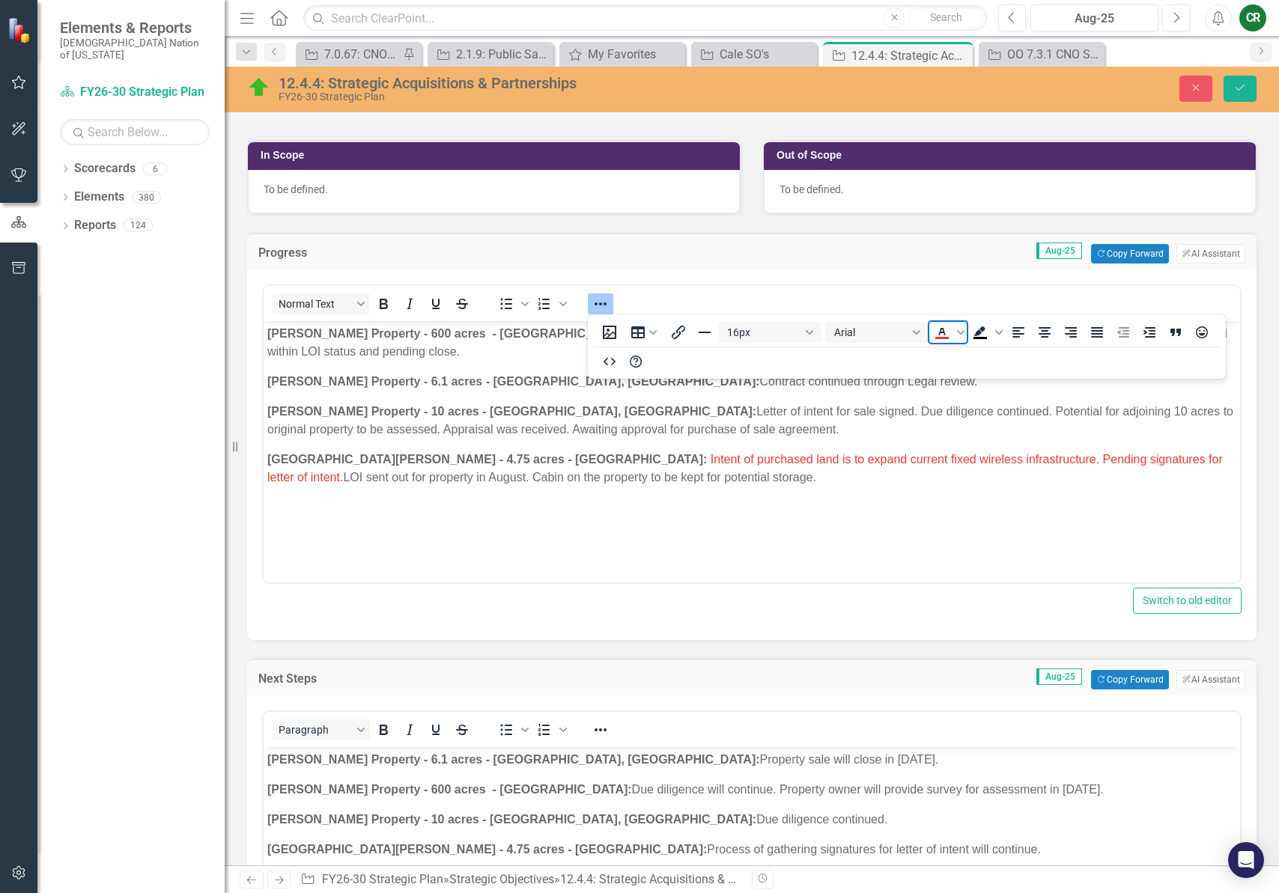
click at [945, 341] on span "Text color Red" at bounding box center [941, 332] width 25 height 21
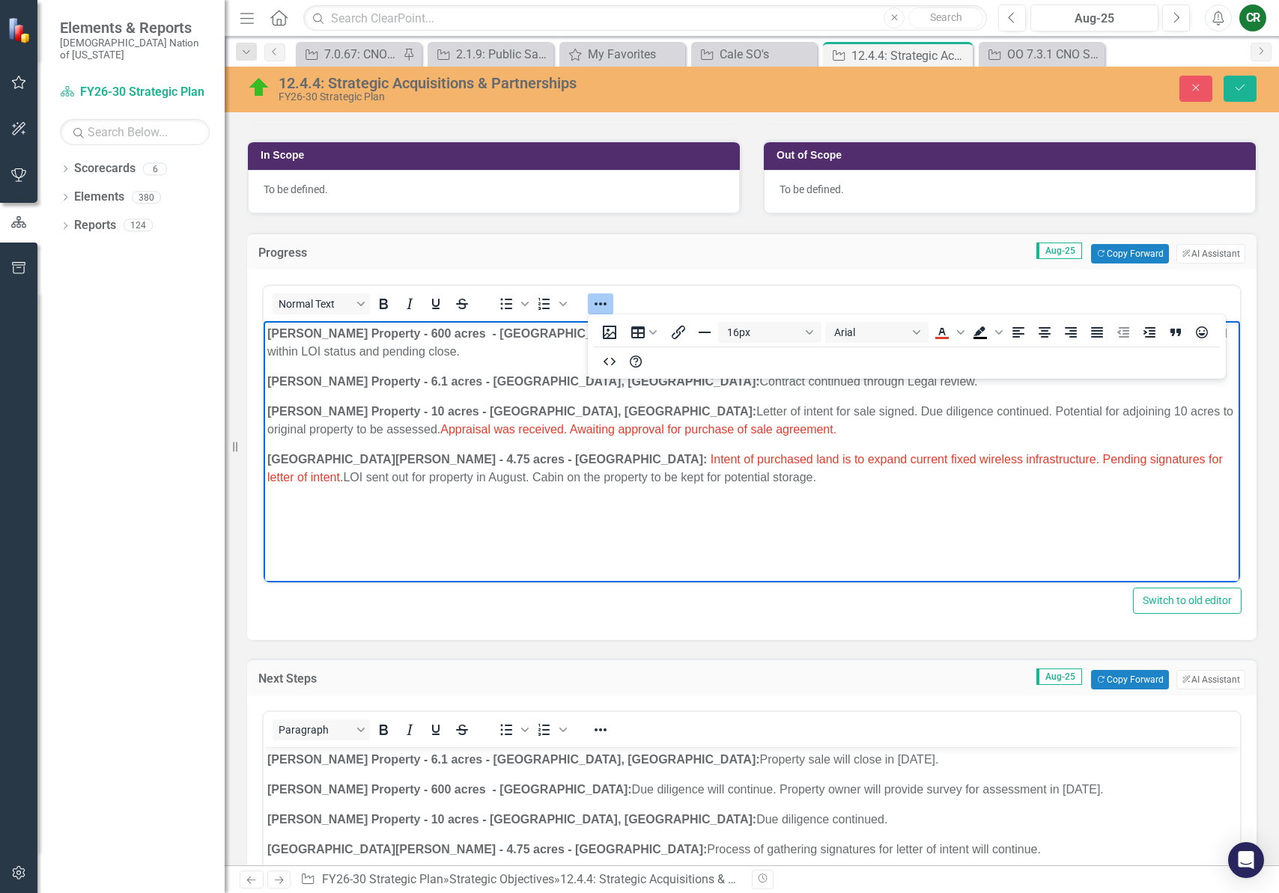
click at [791, 425] on p "[PERSON_NAME] Property - 10 acres - [GEOGRAPHIC_DATA], Ok: Letter of intent for…" at bounding box center [751, 421] width 969 height 36
click at [714, 491] on body "[PERSON_NAME] Property - 600 acres - [GEOGRAPHIC_DATA]: Letter of intent for sa…" at bounding box center [752, 433] width 976 height 225
click at [711, 491] on body "[PERSON_NAME] Property - 600 acres - [GEOGRAPHIC_DATA]: Letter of intent for sa…" at bounding box center [752, 433] width 976 height 225
click at [699, 487] on body "[PERSON_NAME] Property - 600 acres - [GEOGRAPHIC_DATA]: Letter of intent for sa…" at bounding box center [752, 433] width 976 height 225
click at [694, 481] on p "Lake [PERSON_NAME] - 4.75 acres - [GEOGRAPHIC_DATA]: Intent of purchased land i…" at bounding box center [751, 469] width 969 height 36
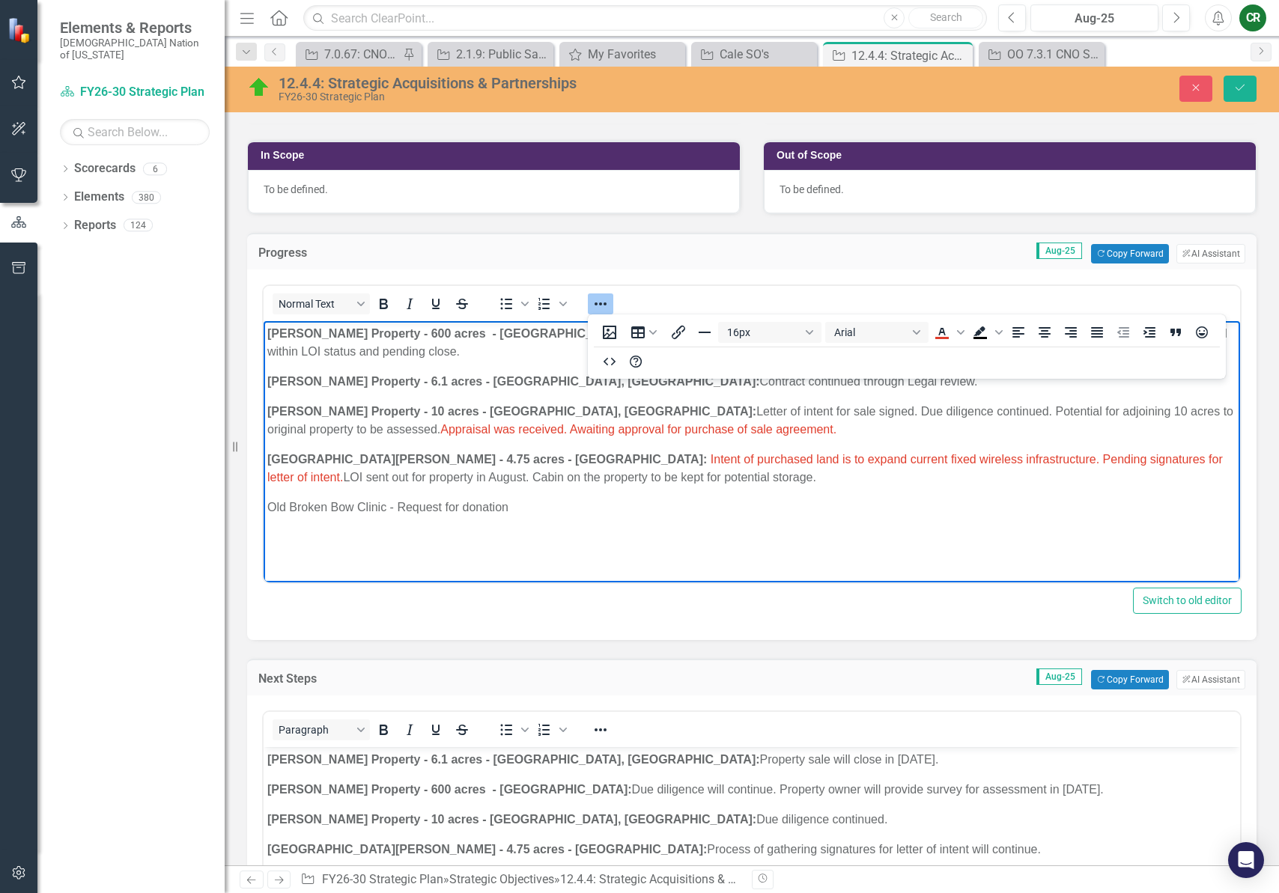
click at [816, 489] on body "[PERSON_NAME] Property - 600 acres - [GEOGRAPHIC_DATA]: Letter of intent for sa…" at bounding box center [752, 433] width 976 height 225
click at [398, 545] on body "[PERSON_NAME] Property - 600 acres - [GEOGRAPHIC_DATA]: Letter of intent for sa…" at bounding box center [752, 433] width 976 height 225
drag, startPoint x: 840, startPoint y: 535, endPoint x: 922, endPoint y: 550, distance: 83.0
click at [841, 535] on p "Equestrian Center - BIA performed their assessment. Required demolition to be c…" at bounding box center [751, 538] width 969 height 18
click at [926, 536] on p "Equestrian Center - BIA performed their assessment. Required demolition to be c…" at bounding box center [751, 538] width 969 height 18
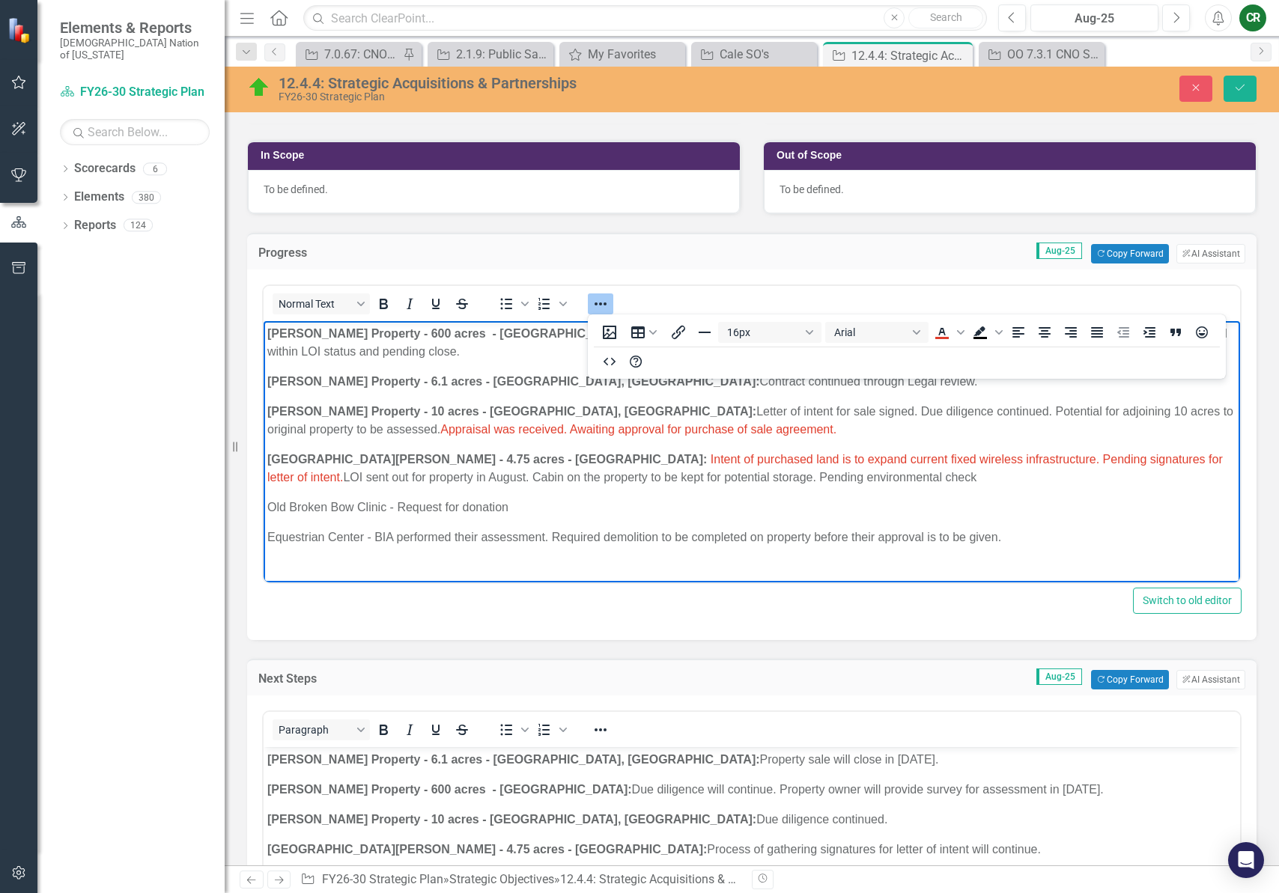
click at [268, 538] on p "Equestrian Center - BIA performed their assessment. Required demolition to be c…" at bounding box center [751, 538] width 969 height 18
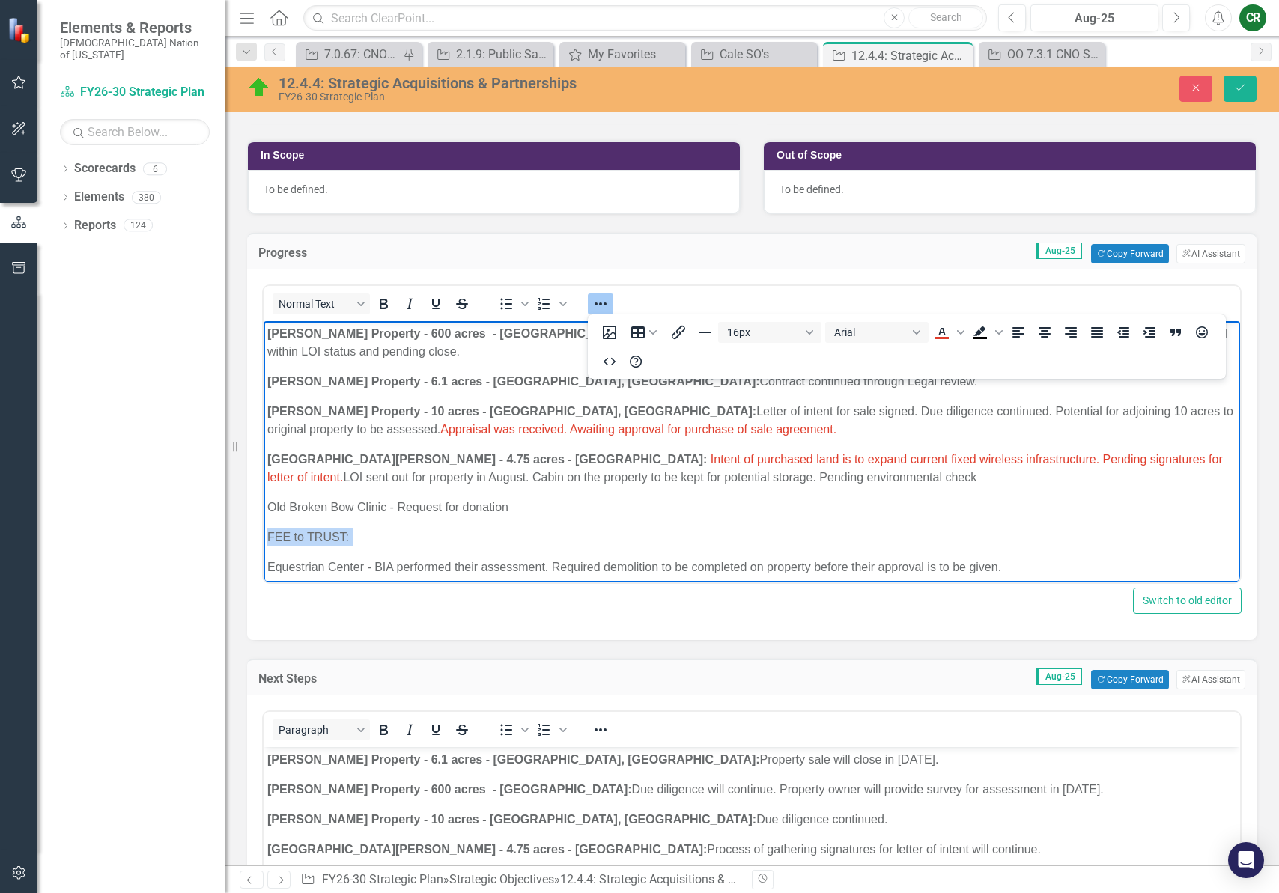
drag, startPoint x: 362, startPoint y: 550, endPoint x: 136, endPoint y: 522, distance: 227.8
click at [264, 522] on html "[PERSON_NAME] Property - 600 acres - [GEOGRAPHIC_DATA]: Letter of intent for sa…" at bounding box center [752, 456] width 976 height 271
click at [381, 299] on icon "Bold" at bounding box center [384, 304] width 8 height 10
click at [344, 534] on strong "FEE to TRUST:" at bounding box center [309, 537] width 84 height 13
click at [291, 535] on strong "FEE to Trust:" at bounding box center [304, 537] width 75 height 13
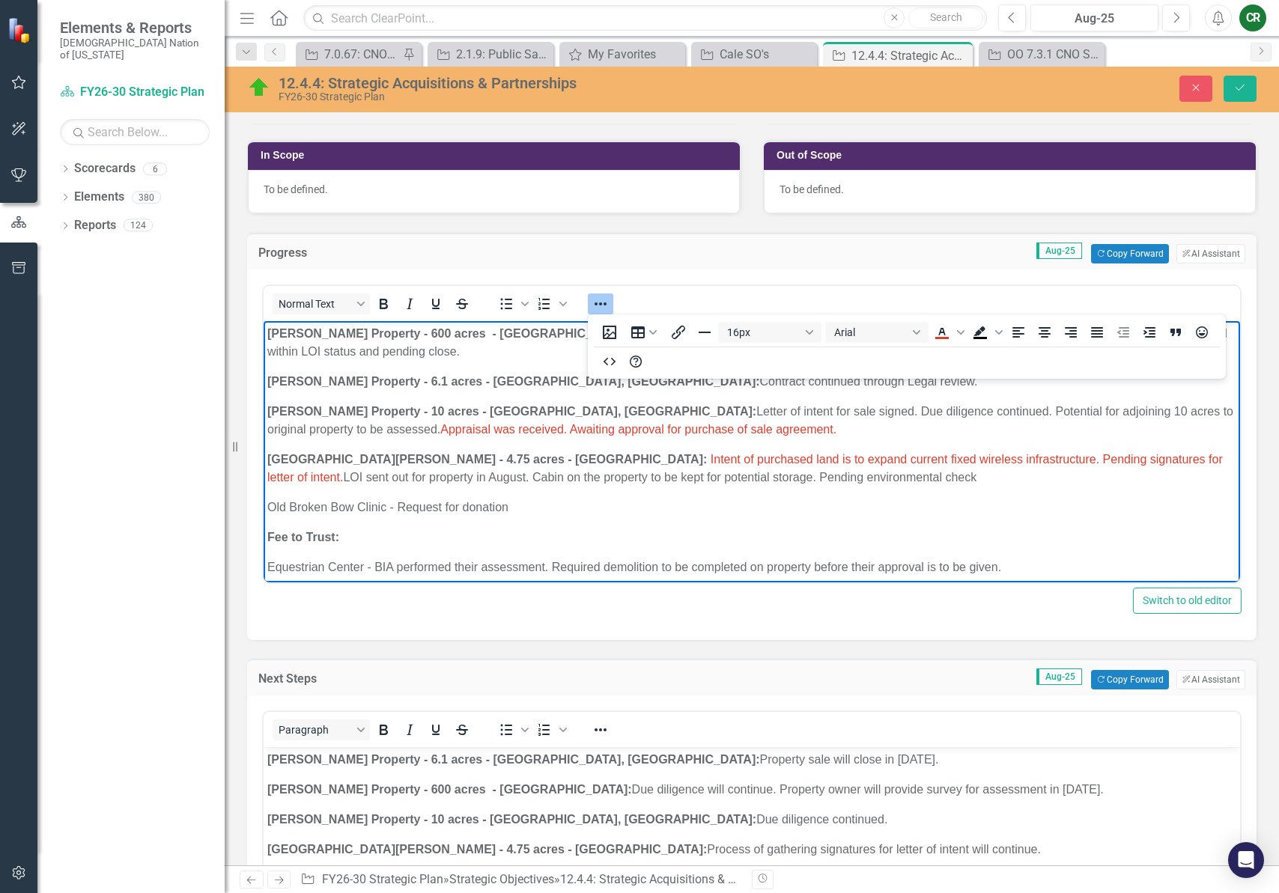
click at [266, 568] on body "[PERSON_NAME] Property - 600 acres - [GEOGRAPHIC_DATA]: Letter of intent for sa…" at bounding box center [752, 456] width 976 height 271
click at [500, 303] on icon "Bullet list" at bounding box center [506, 304] width 18 height 18
drag, startPoint x: 394, startPoint y: 567, endPoint x: 301, endPoint y: 563, distance: 92.9
click at [301, 563] on li "Equestrian Center - BIA performed their assessment. Required demolition to be c…" at bounding box center [766, 568] width 939 height 18
drag, startPoint x: 387, startPoint y: 307, endPoint x: 387, endPoint y: 318, distance: 11.2
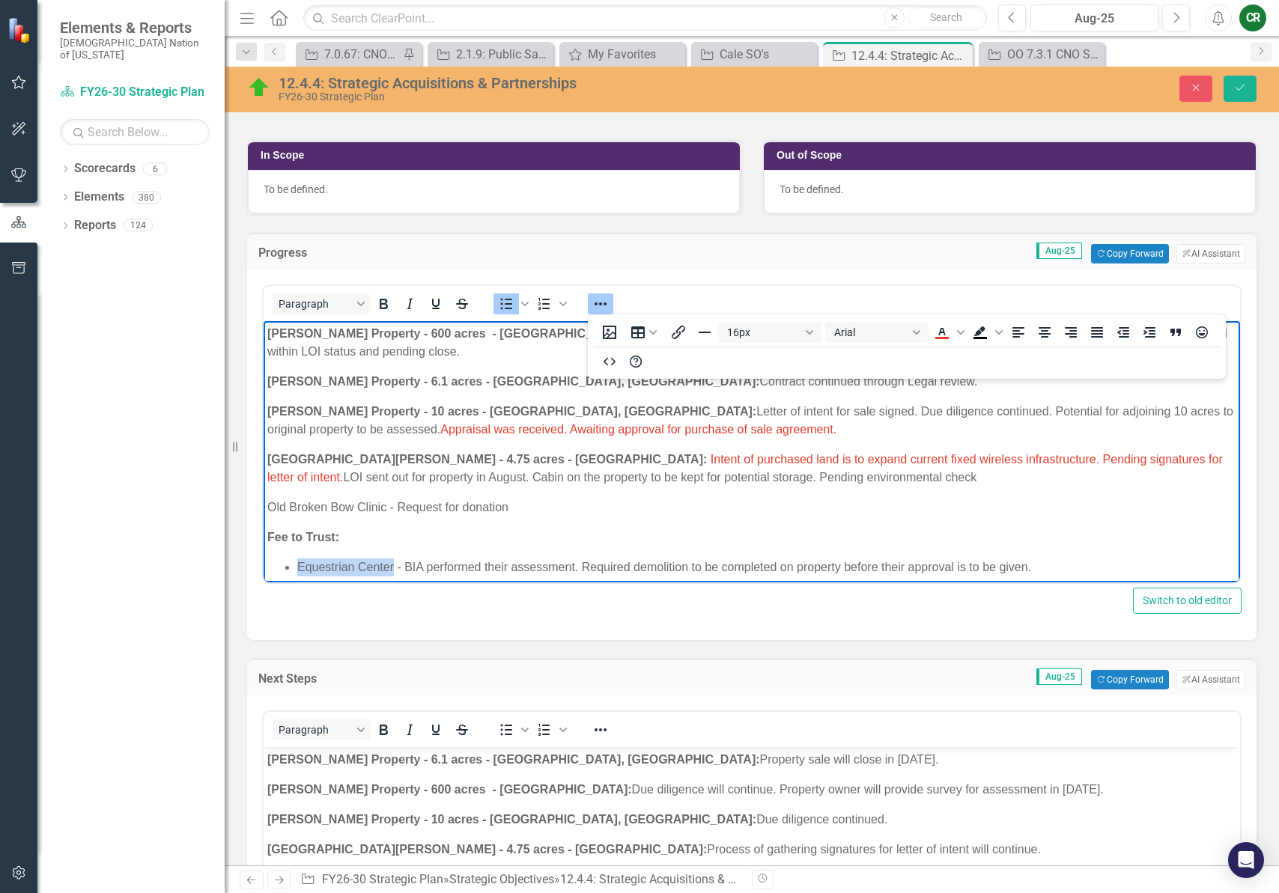
click at [387, 307] on icon "Bold" at bounding box center [383, 304] width 18 height 18
click at [429, 572] on li "Equestrian Center - BIA performed their assessment. Required demolition to be c…" at bounding box center [766, 568] width 939 height 18
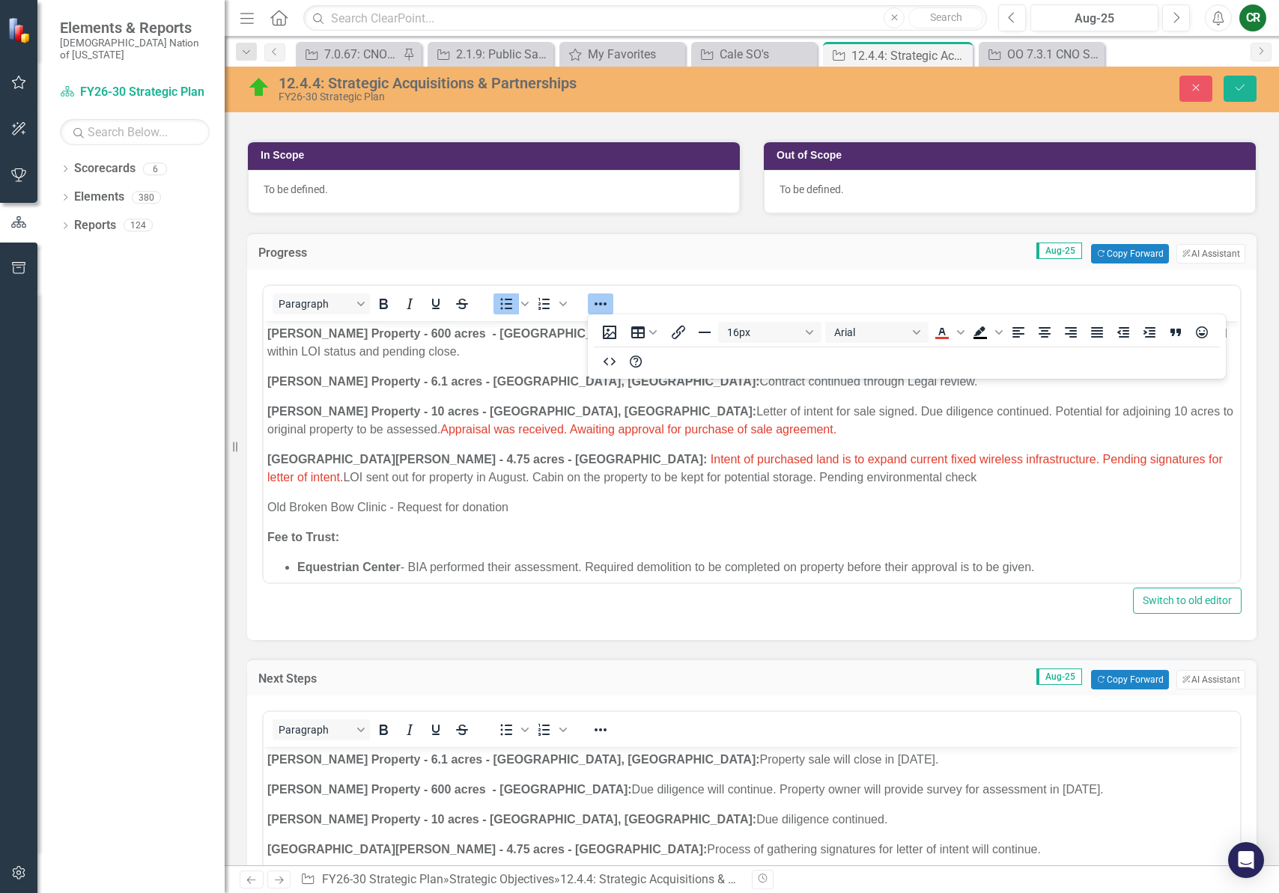
click at [595, 289] on div at bounding box center [600, 303] width 43 height 29
click at [599, 299] on icon "Reveal or hide additional toolbar items" at bounding box center [601, 304] width 18 height 18
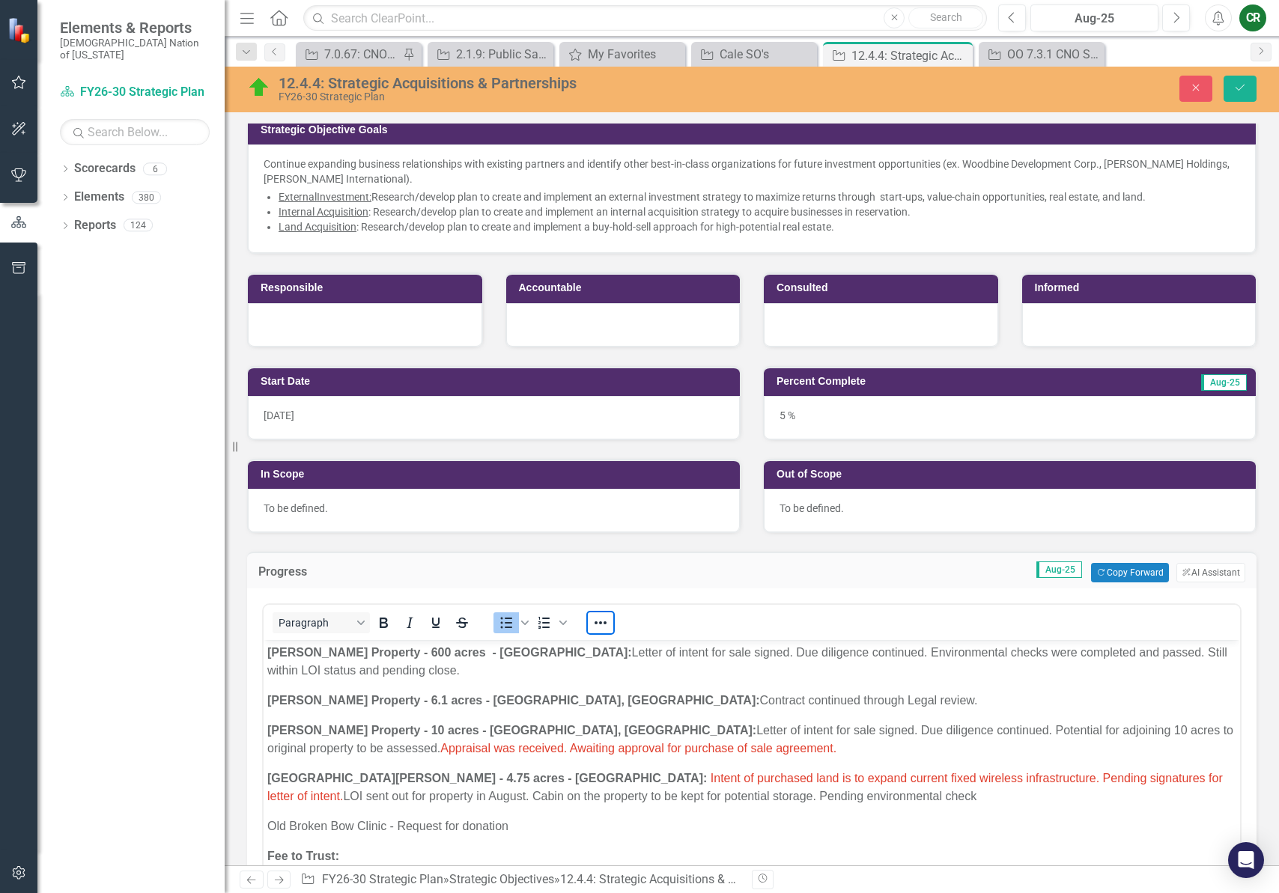
scroll to position [120, 0]
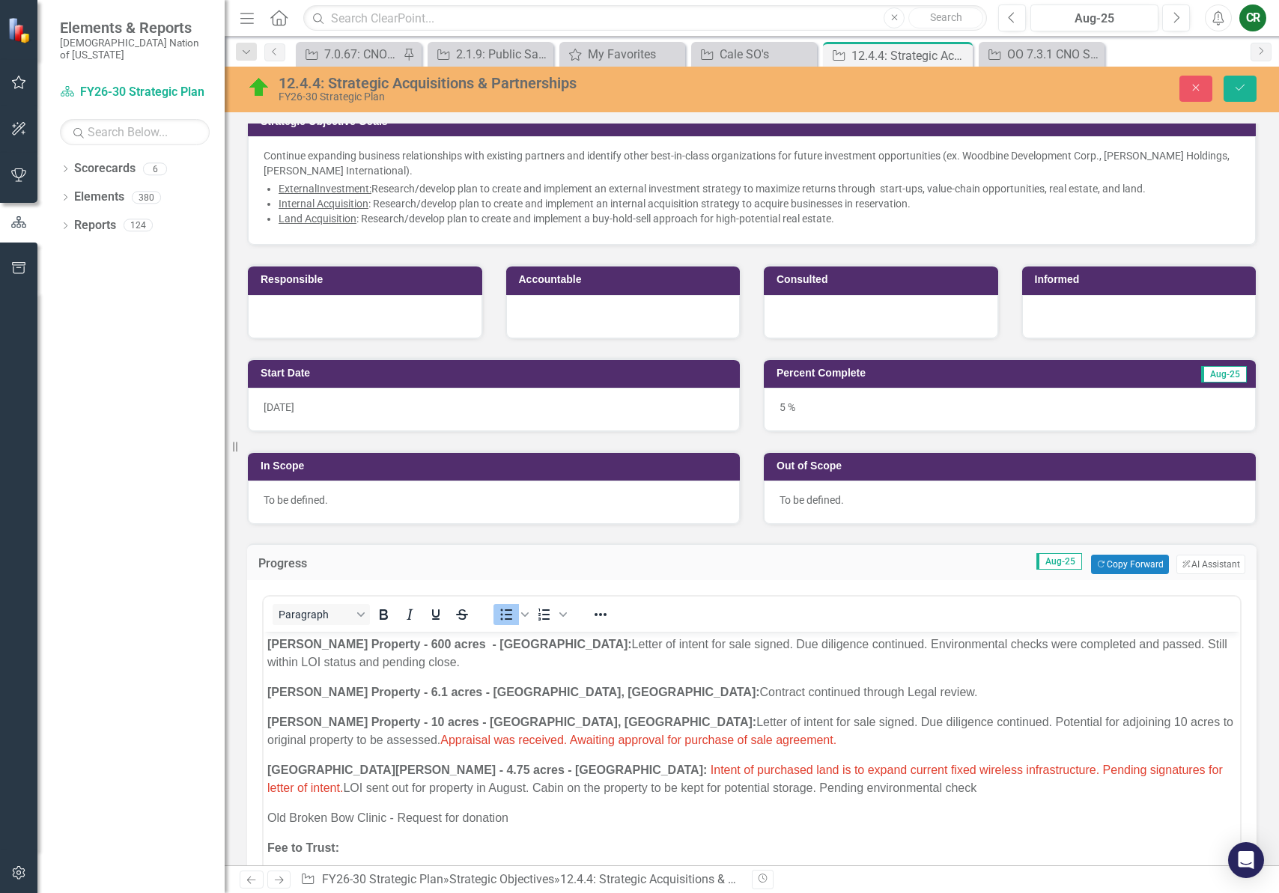
click at [272, 642] on strong "[PERSON_NAME] Property - 600 acres - [GEOGRAPHIC_DATA]:" at bounding box center [449, 644] width 365 height 13
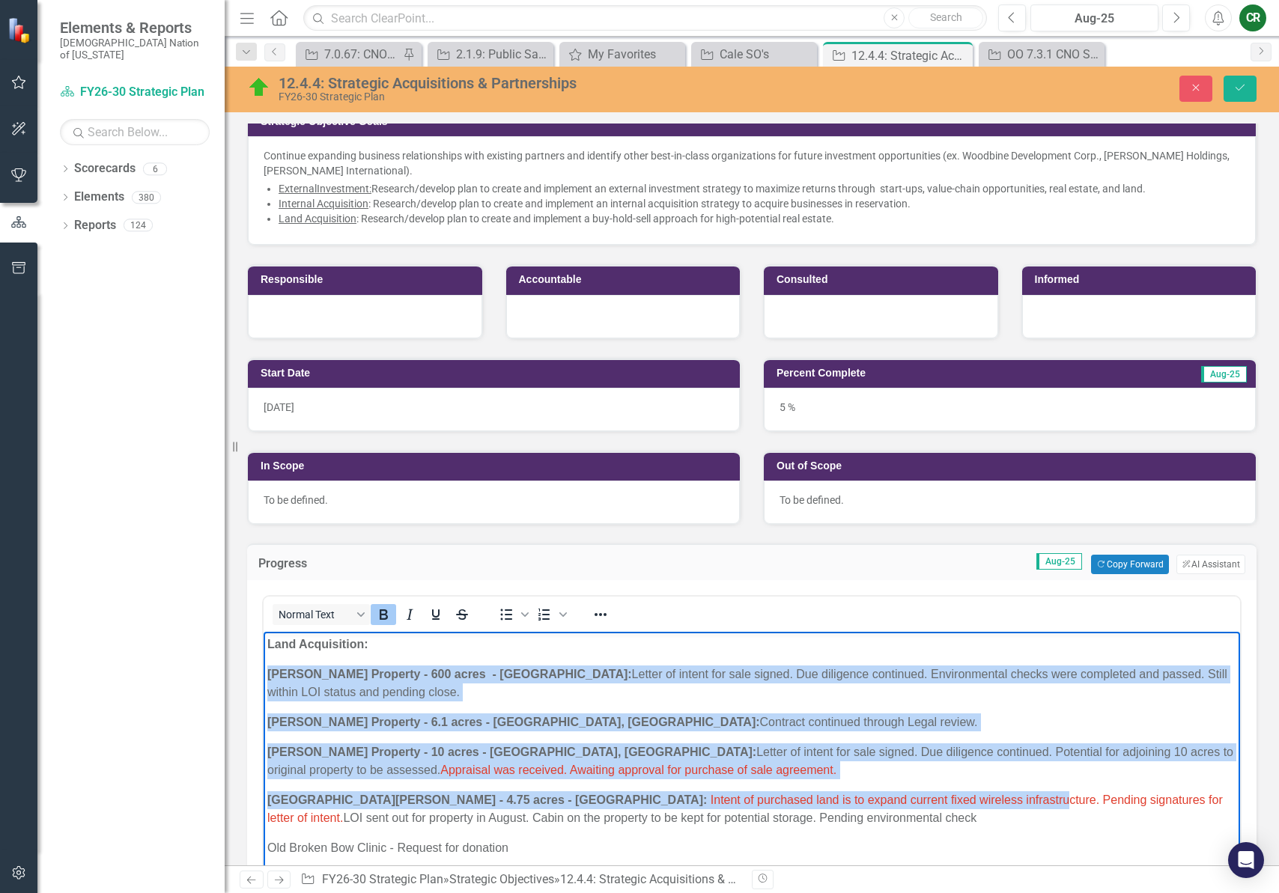
drag, startPoint x: 270, startPoint y: 675, endPoint x: 878, endPoint y: 809, distance: 622.7
click at [870, 809] on body "Land Acquisition: [PERSON_NAME] Property - 600 acres - [GEOGRAPHIC_DATA]: Lette…" at bounding box center [752, 782] width 976 height 301
drag, startPoint x: 824, startPoint y: 821, endPoint x: 285, endPoint y: 671, distance: 559.6
click at [266, 673] on body "Land Acquisition: [PERSON_NAME] Property - 600 acres - [GEOGRAPHIC_DATA]: Lette…" at bounding box center [752, 782] width 976 height 301
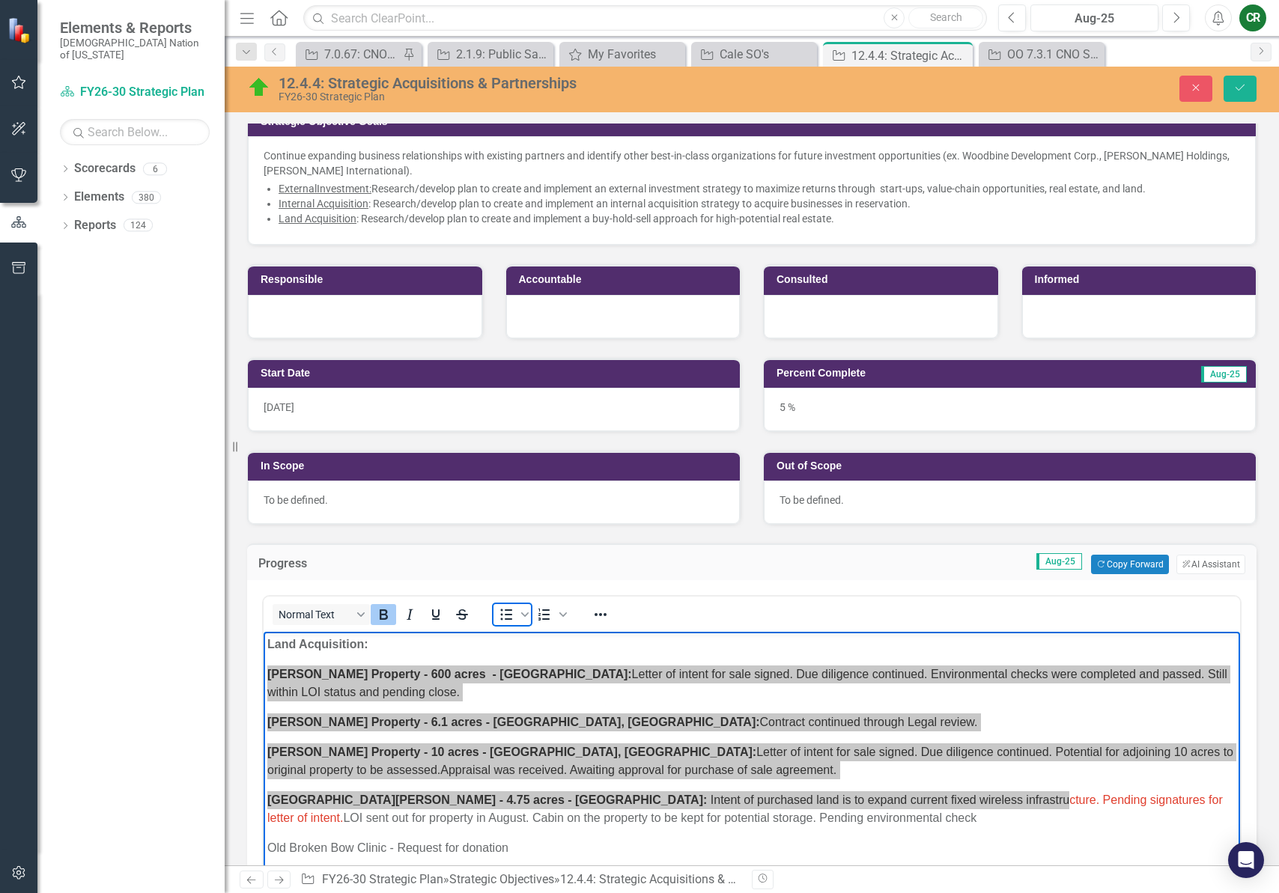
click at [508, 618] on icon "Bullet list" at bounding box center [506, 615] width 18 height 18
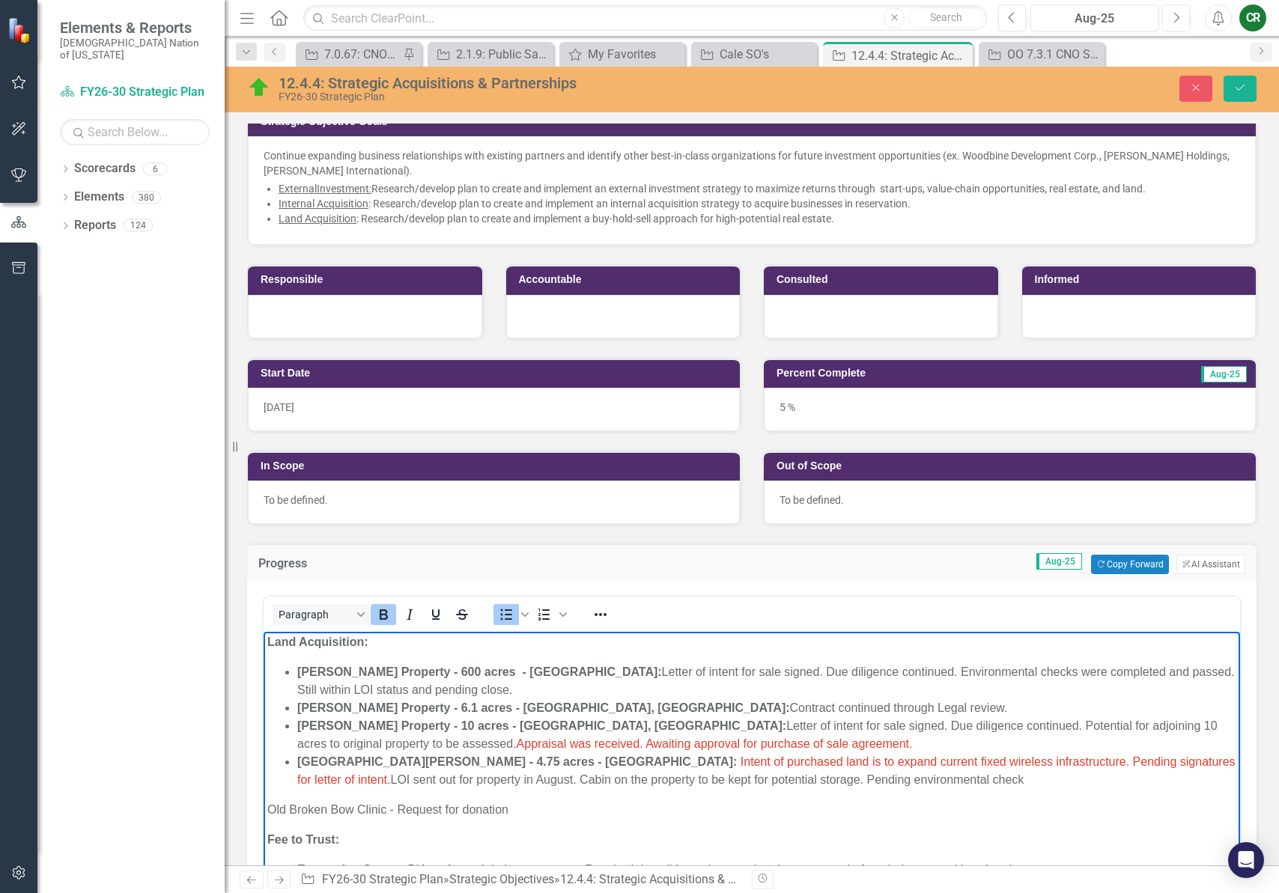
scroll to position [4, 0]
click at [444, 833] on p "Fee to Trust:" at bounding box center [751, 839] width 969 height 18
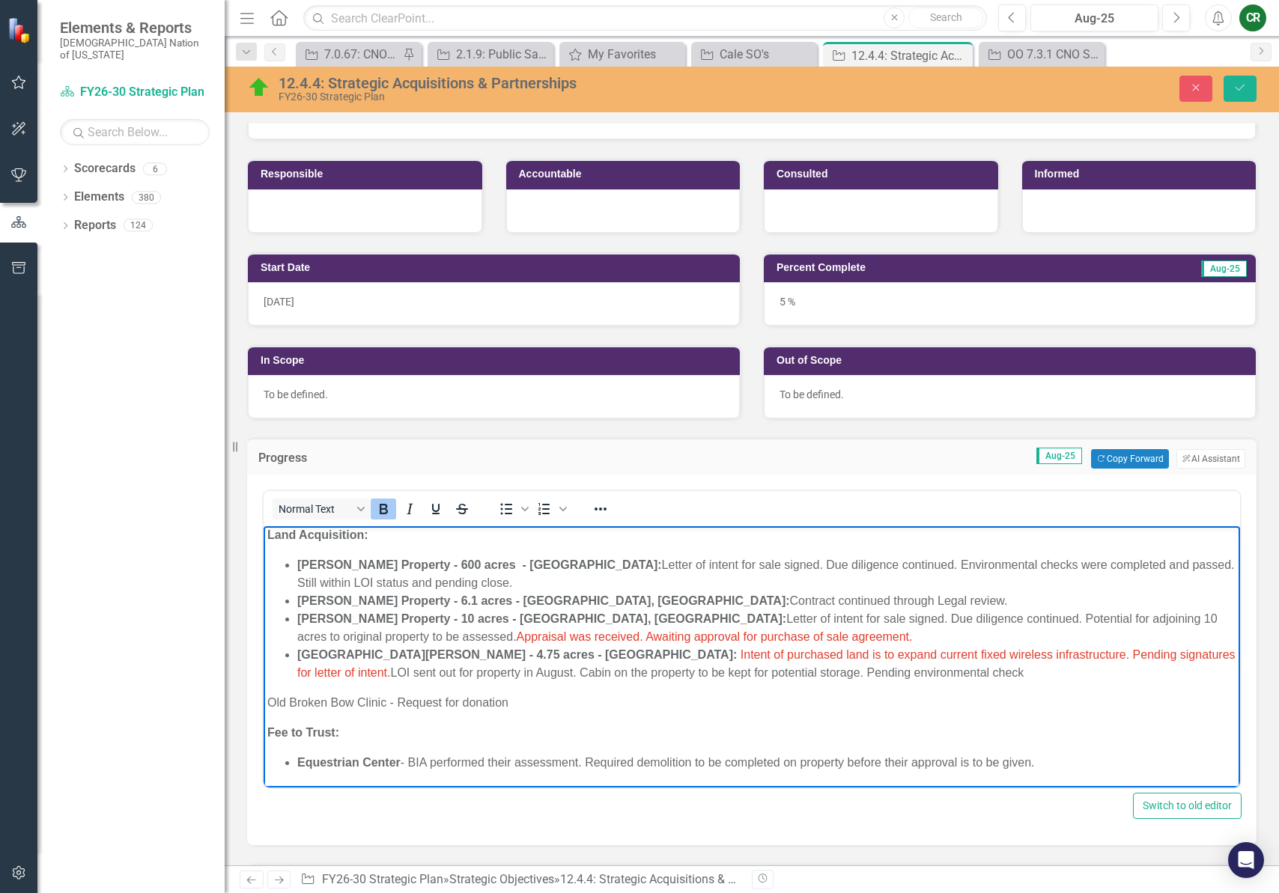
scroll to position [227, 0]
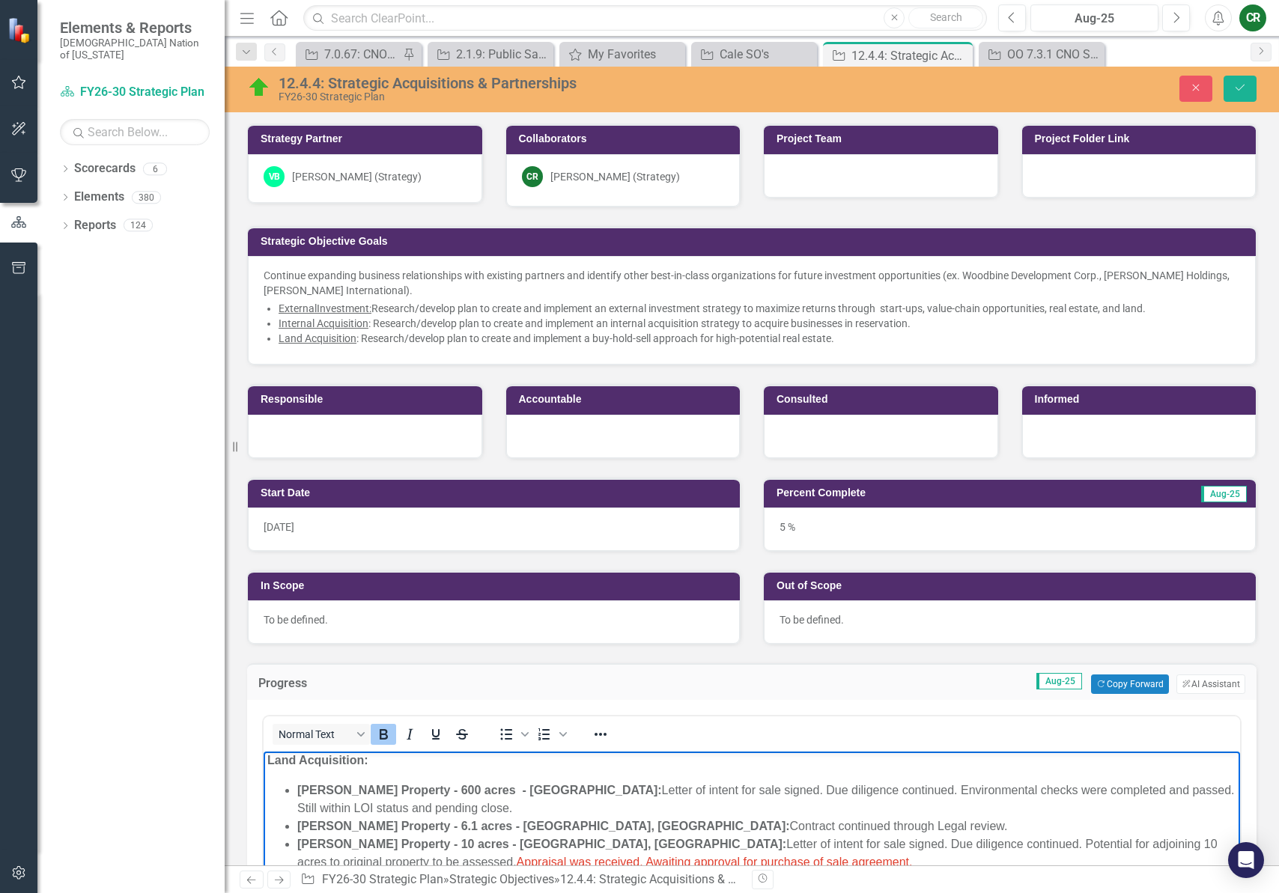
scroll to position [227, 0]
